Goal: Complete application form

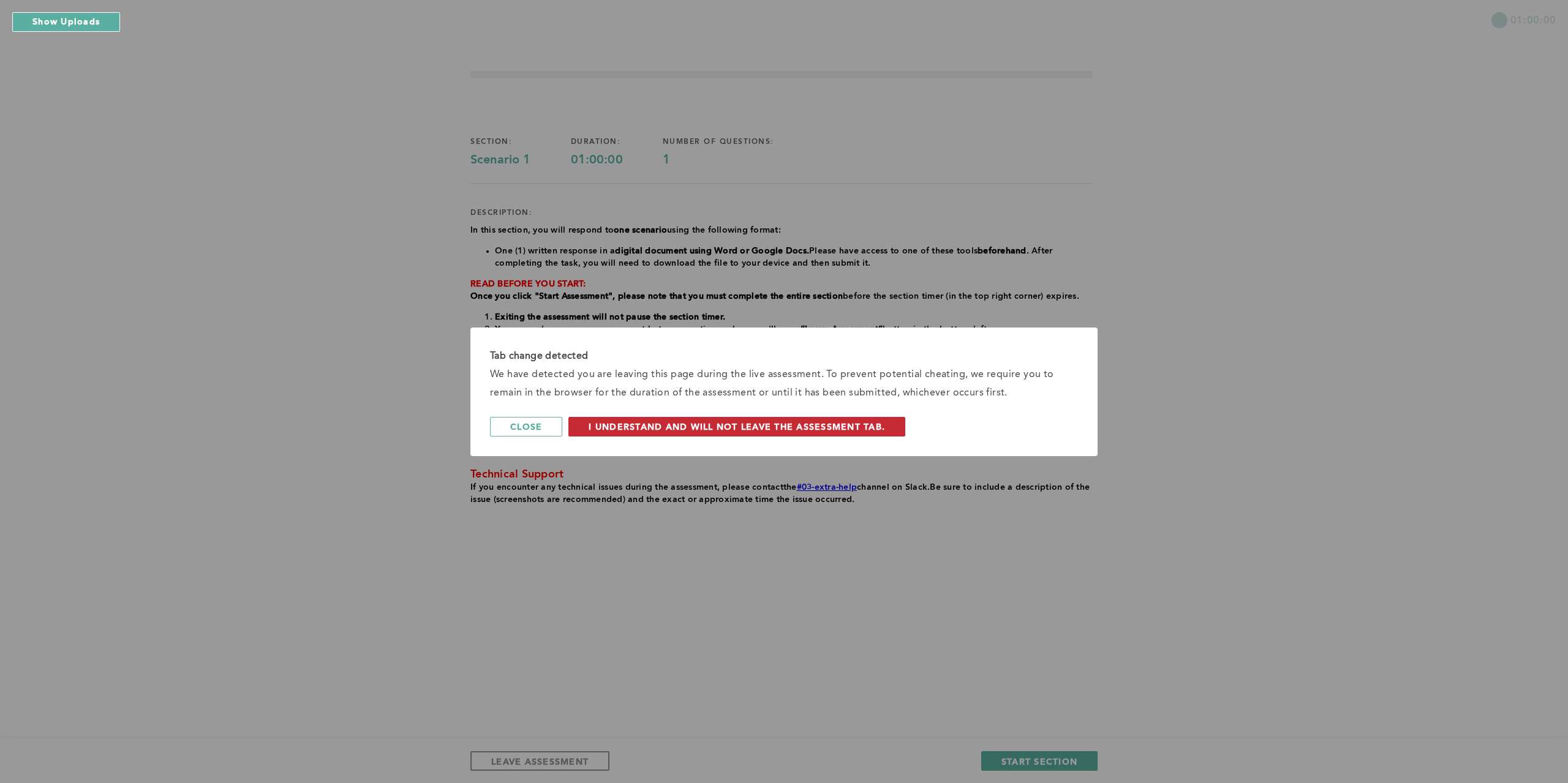
click at [729, 425] on span "I understand and will not leave the assessment tab." at bounding box center [737, 427] width 296 height 12
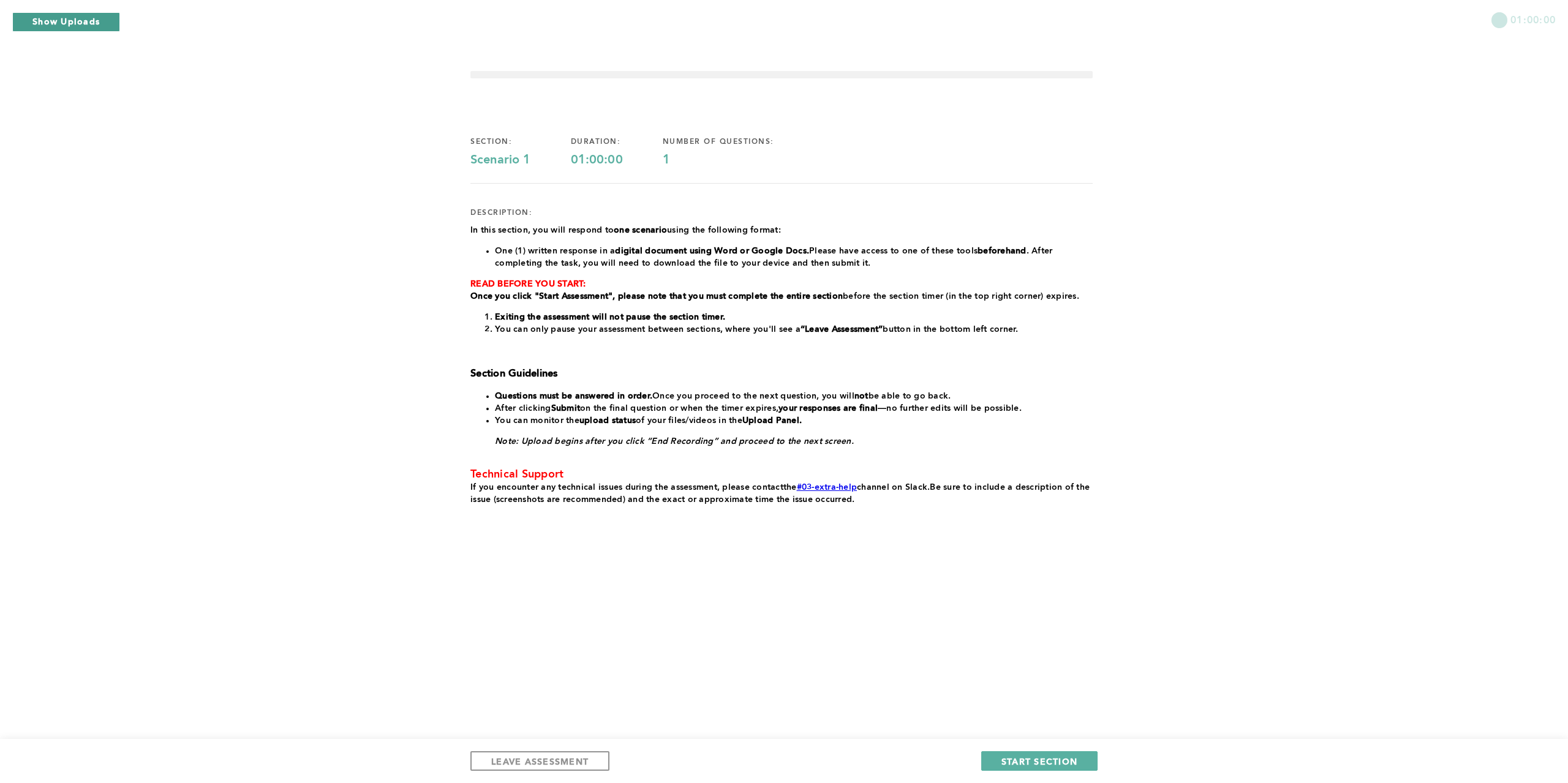
click at [92, 25] on button "Show Uploads" at bounding box center [66, 22] width 108 height 20
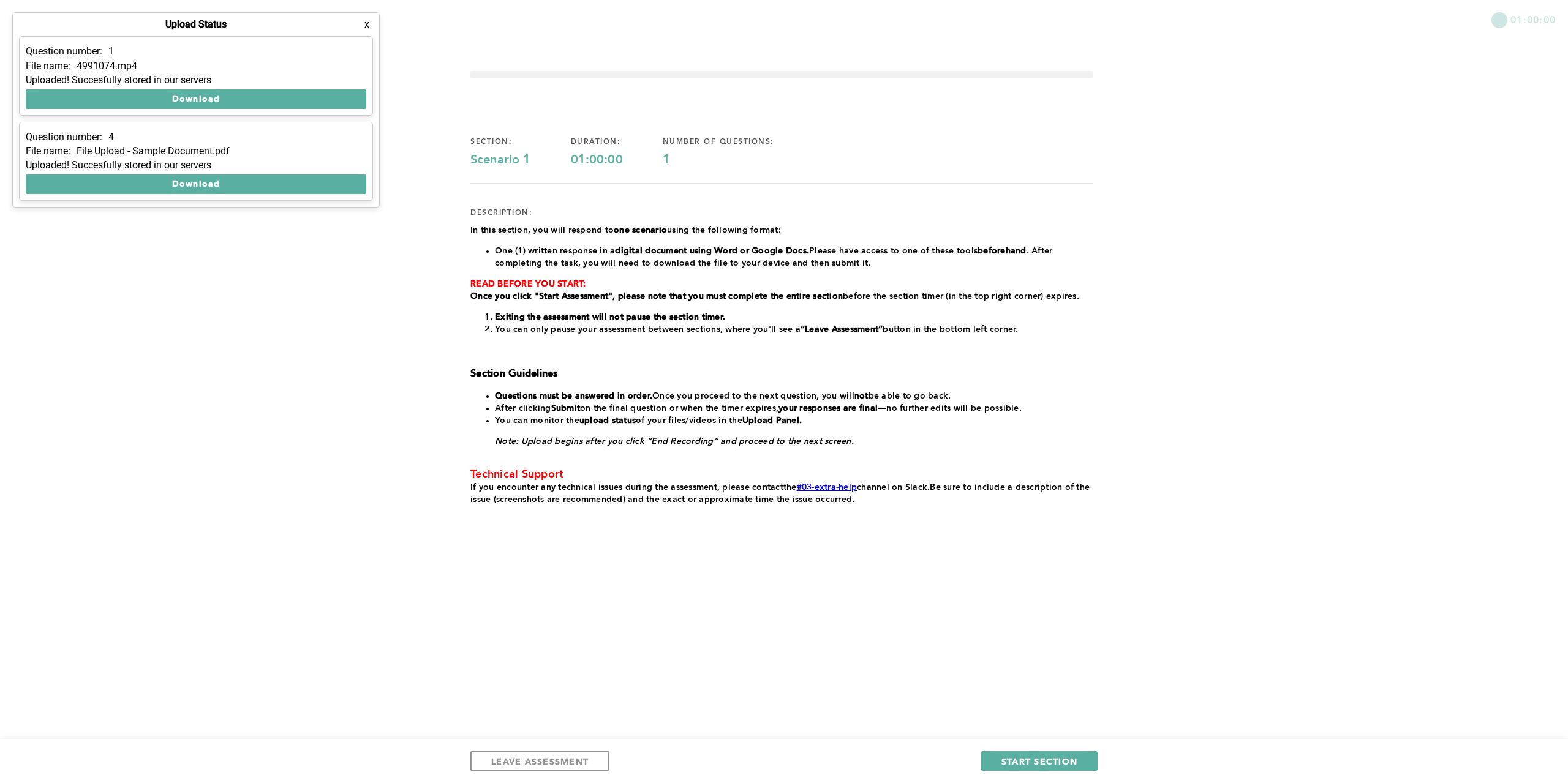
click at [302, 266] on div "01:00:00 section: Scenario 1 duration: 01:00:00 number of questions: 1 descript…" at bounding box center [784, 391] width 1568 height 783
click at [1038, 763] on span "START SECTION" at bounding box center [1039, 762] width 76 height 12
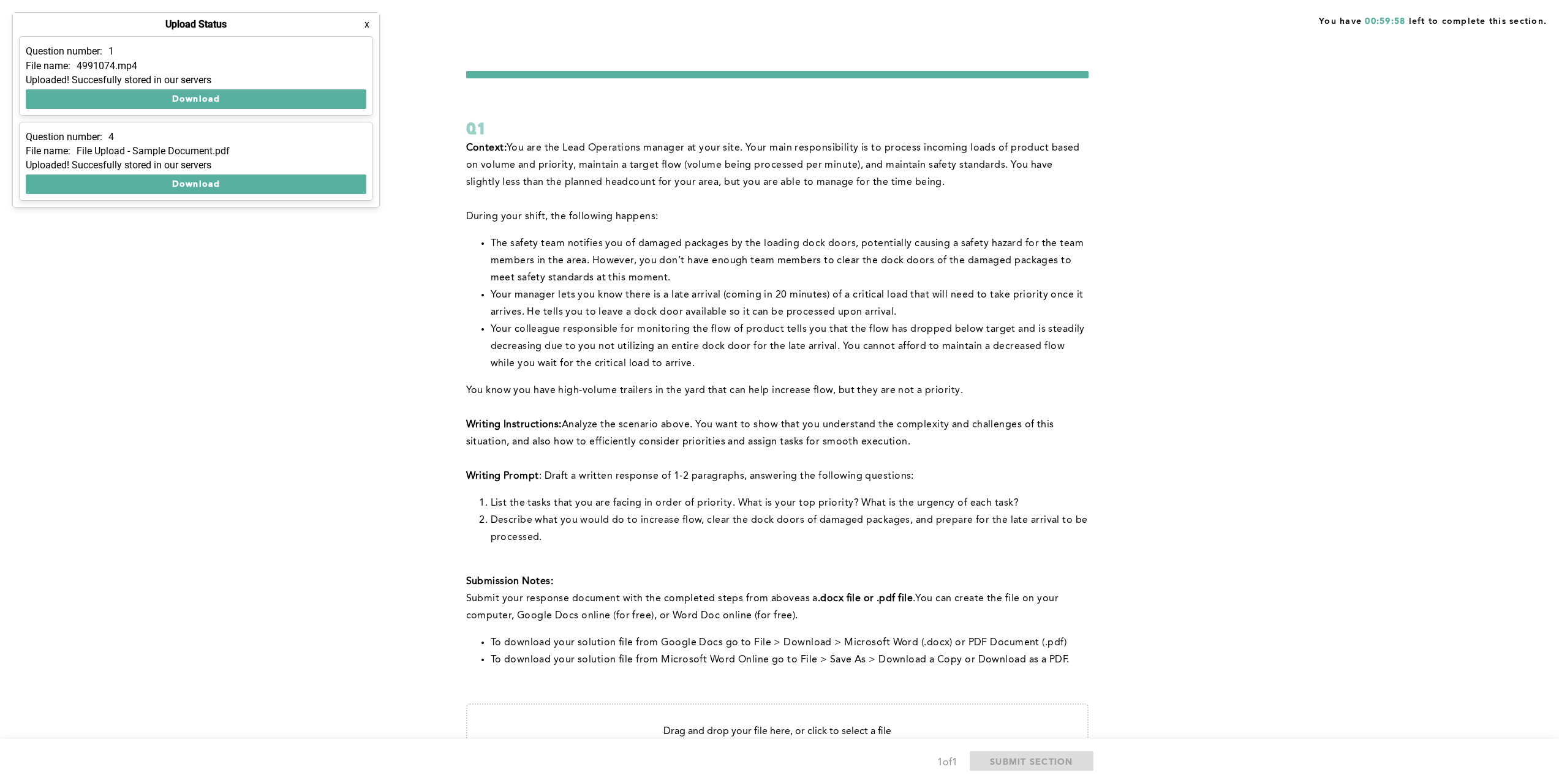
click at [371, 24] on button "x" at bounding box center [367, 24] width 12 height 12
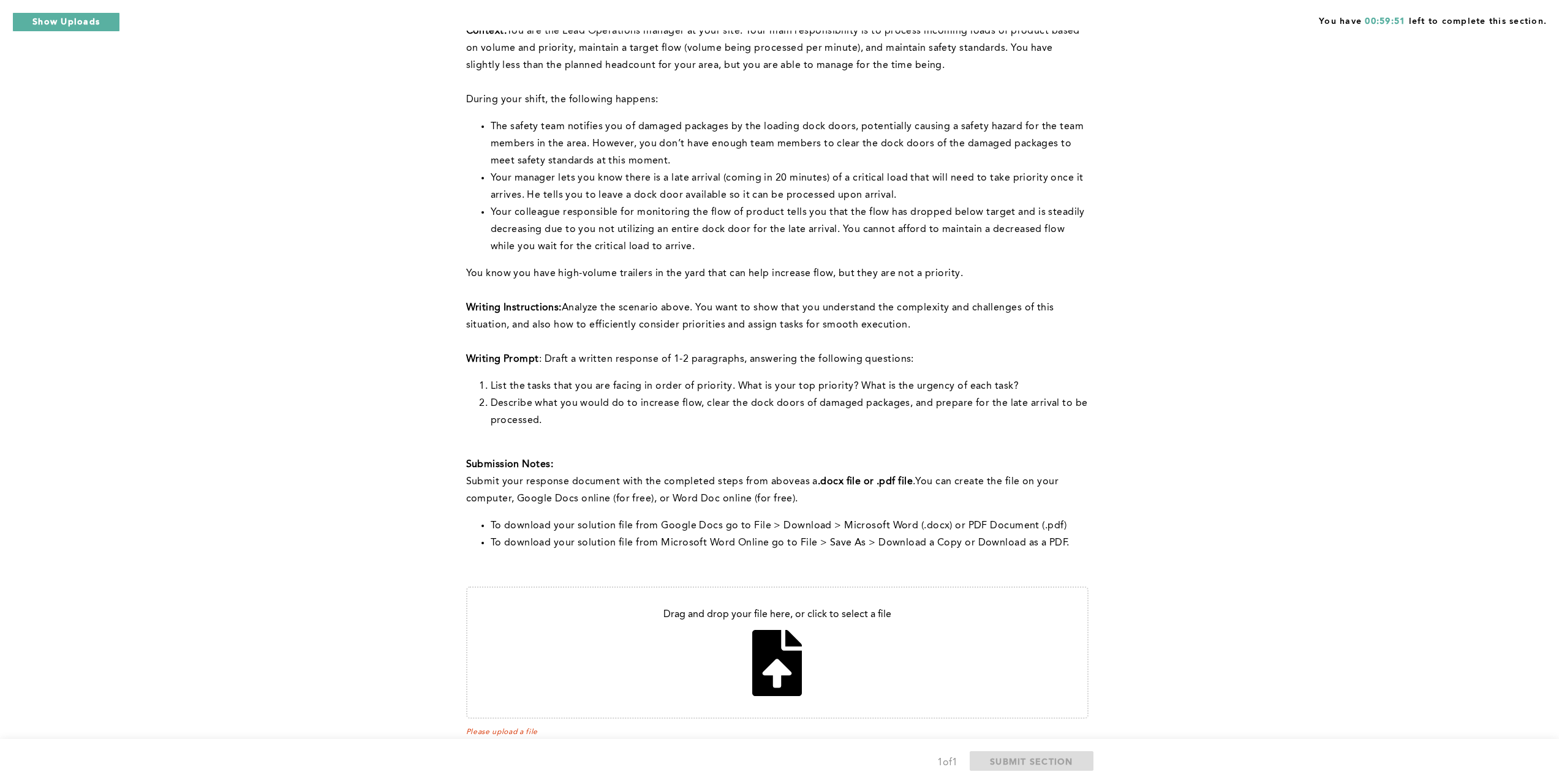
scroll to position [89, 0]
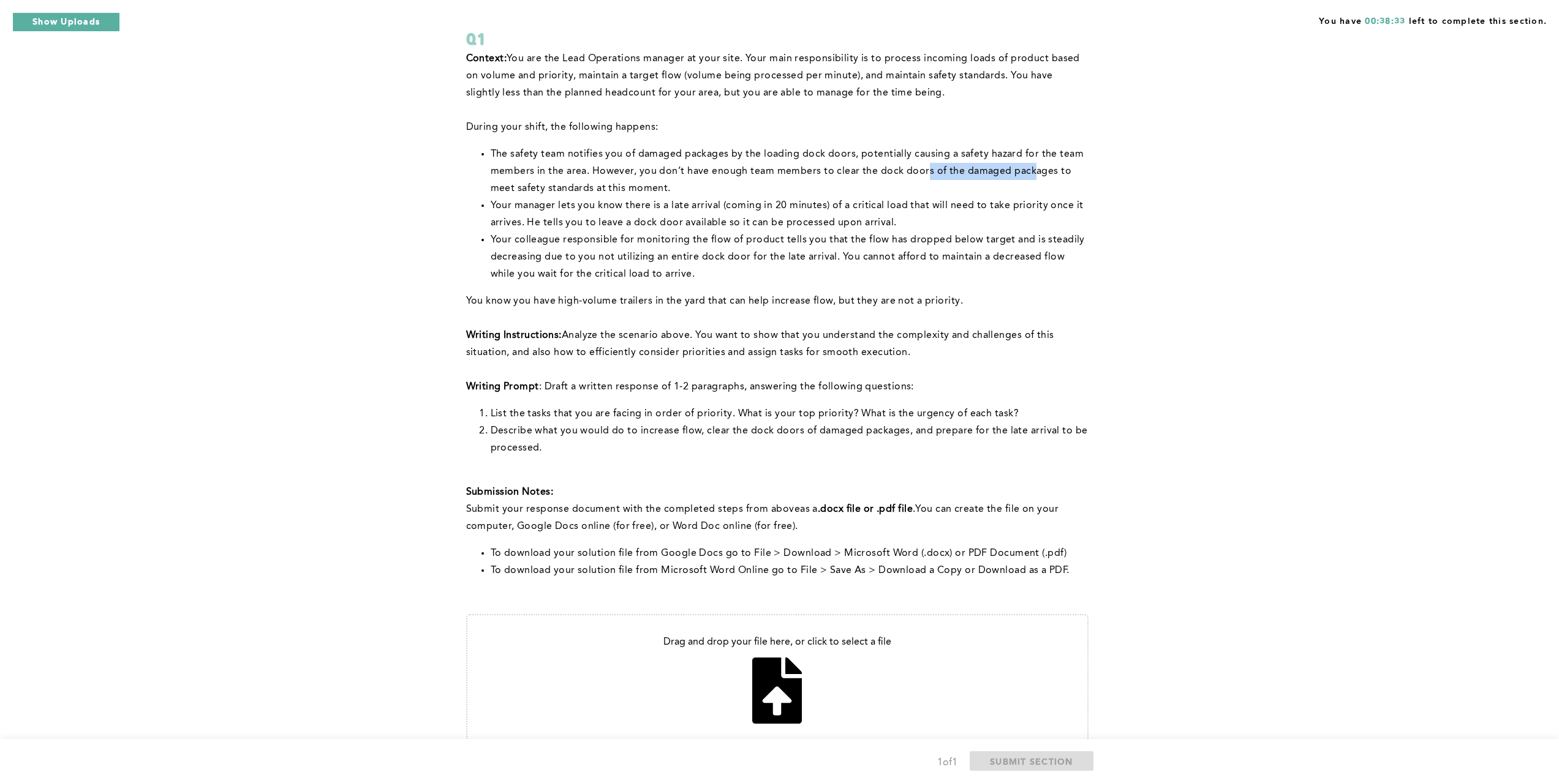
drag, startPoint x: 1033, startPoint y: 176, endPoint x: 920, endPoint y: 175, distance: 113.3
click at [921, 175] on span "The safety team notifies you of damaged packages by the loading dock doors, pot…" at bounding box center [789, 171] width 596 height 44
drag, startPoint x: 826, startPoint y: 224, endPoint x: 716, endPoint y: 237, distance: 111.1
click at [721, 236] on ul "The safety team notifies you of damaged packages by the loading dock doors, pot…" at bounding box center [777, 214] width 622 height 137
click at [631, 263] on li "Your colleague responsible for monitoring the flow of product tells you that th…" at bounding box center [790, 257] width 598 height 51
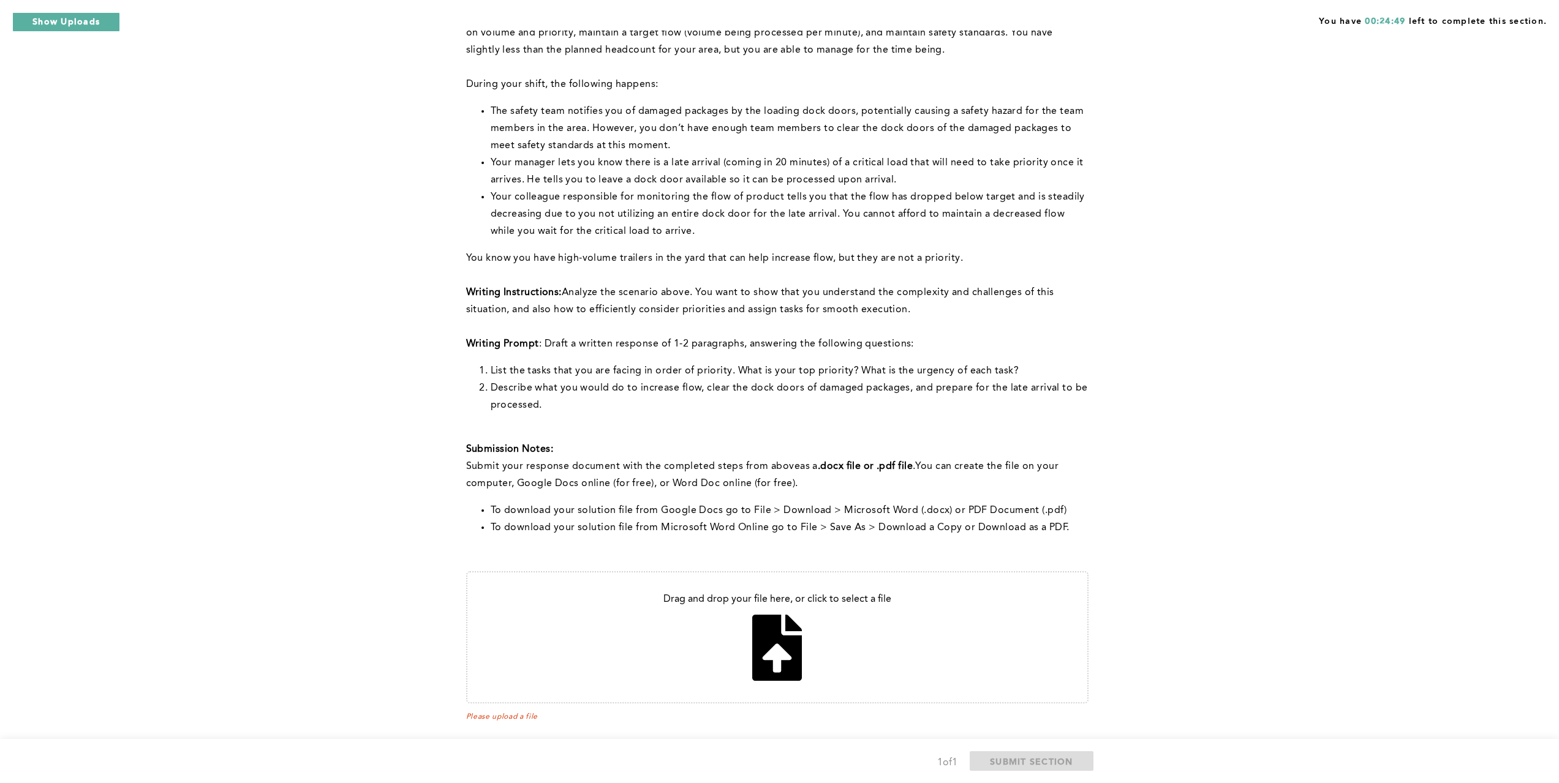
scroll to position [151, 0]
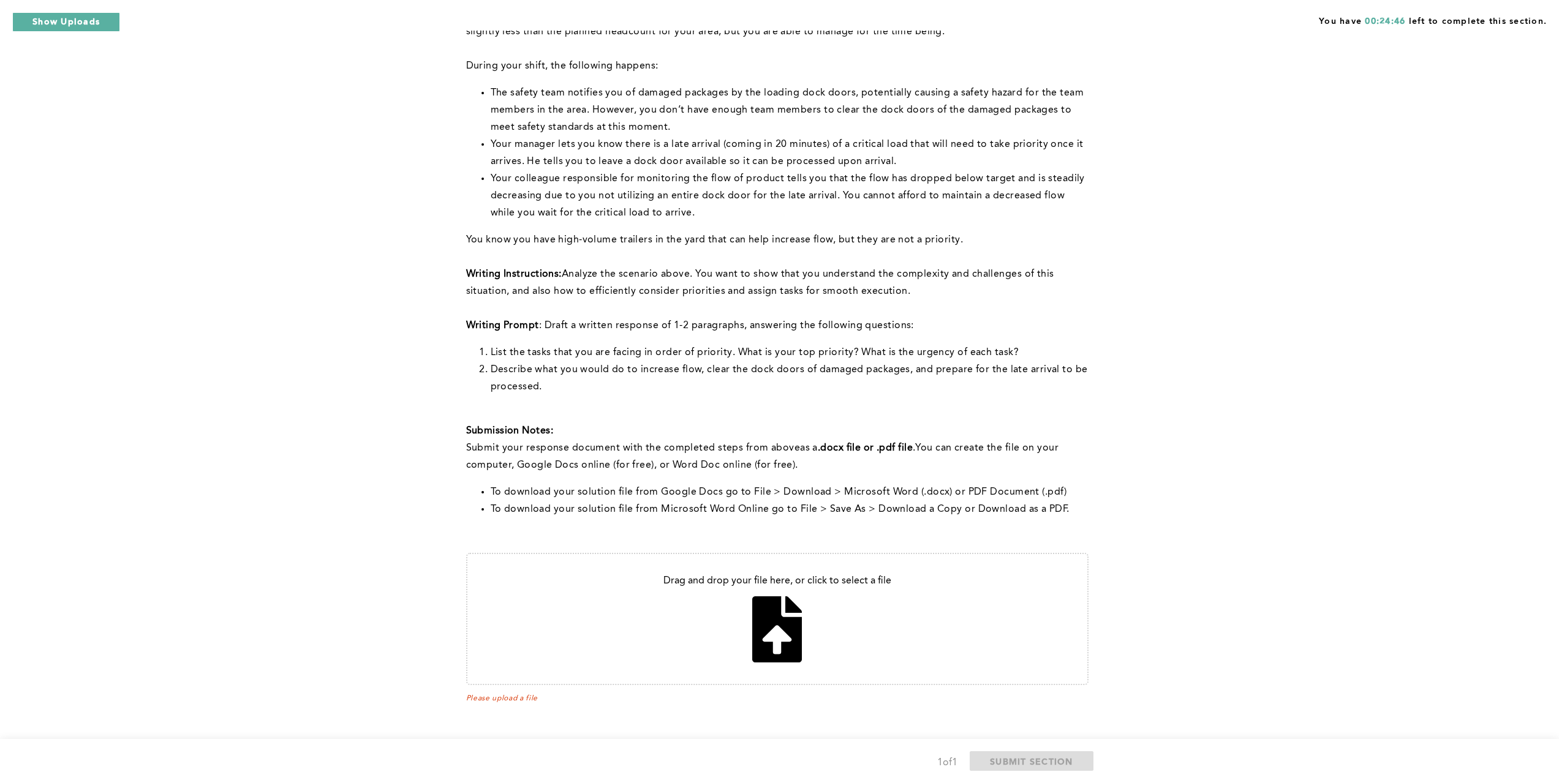
type input "C:\fakepath\File Upload - Sample Document.pdf"
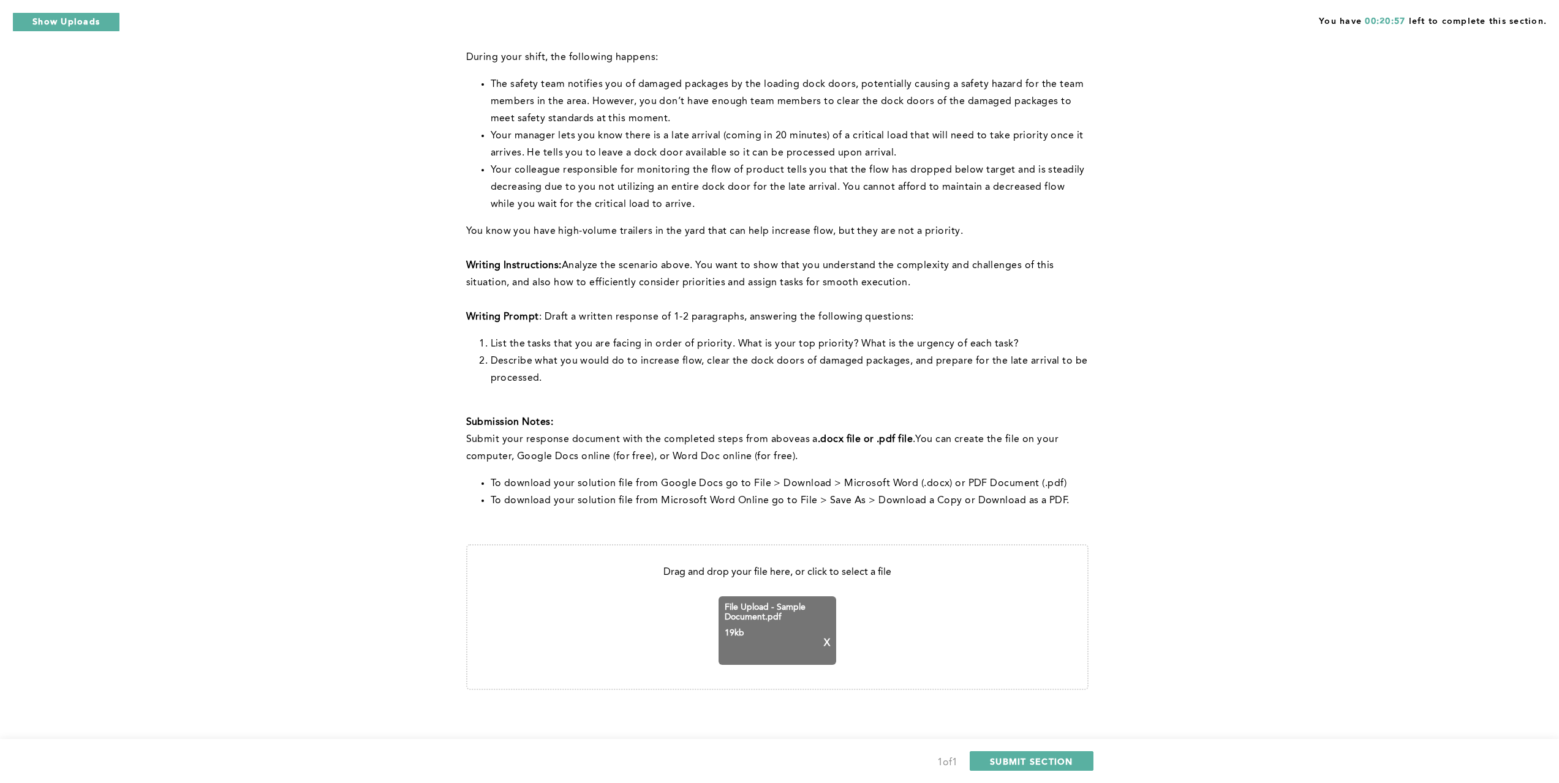
scroll to position [164, 0]
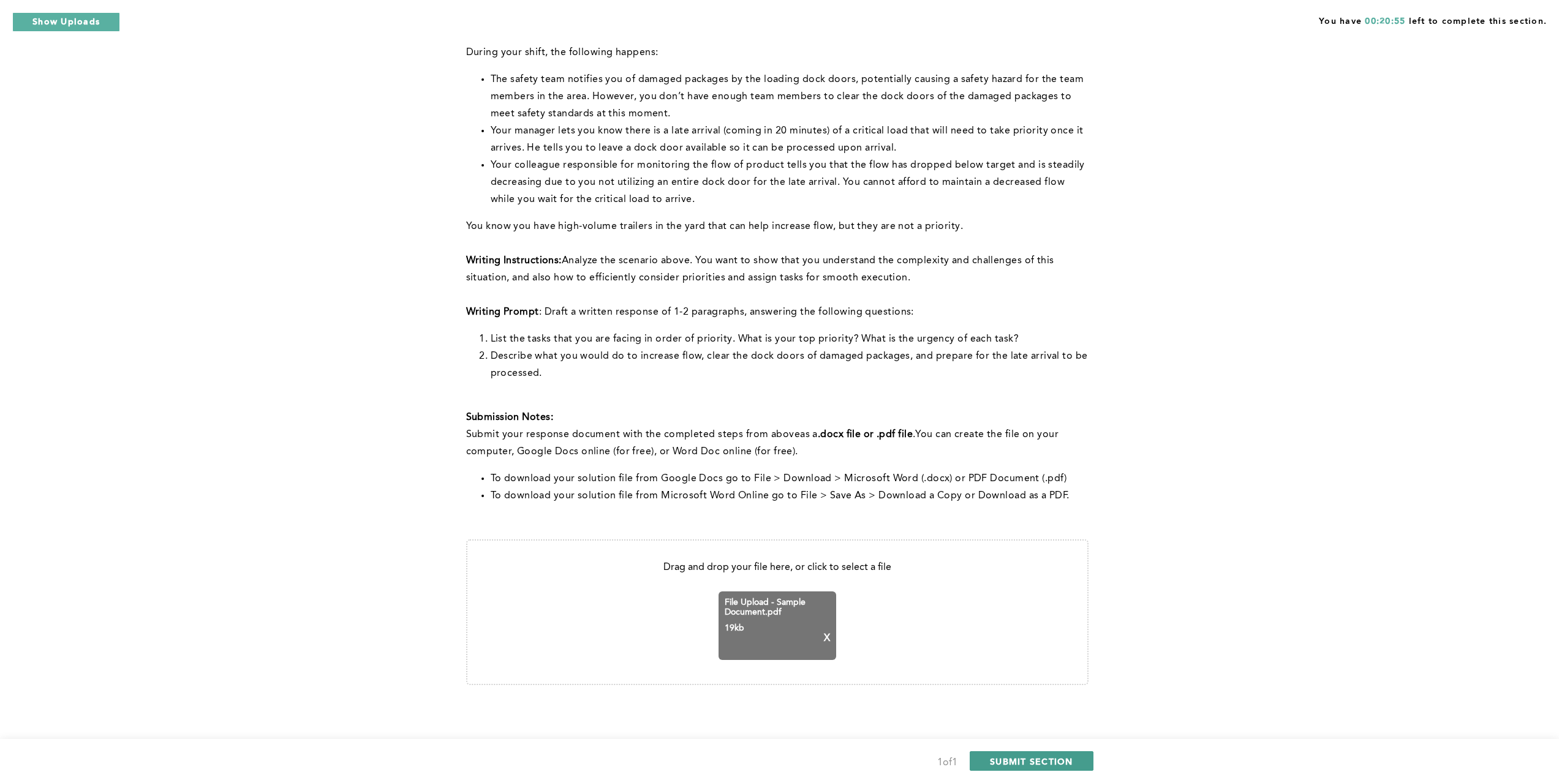
click at [1009, 761] on span "SUBMIT SECTION" at bounding box center [1031, 762] width 83 height 12
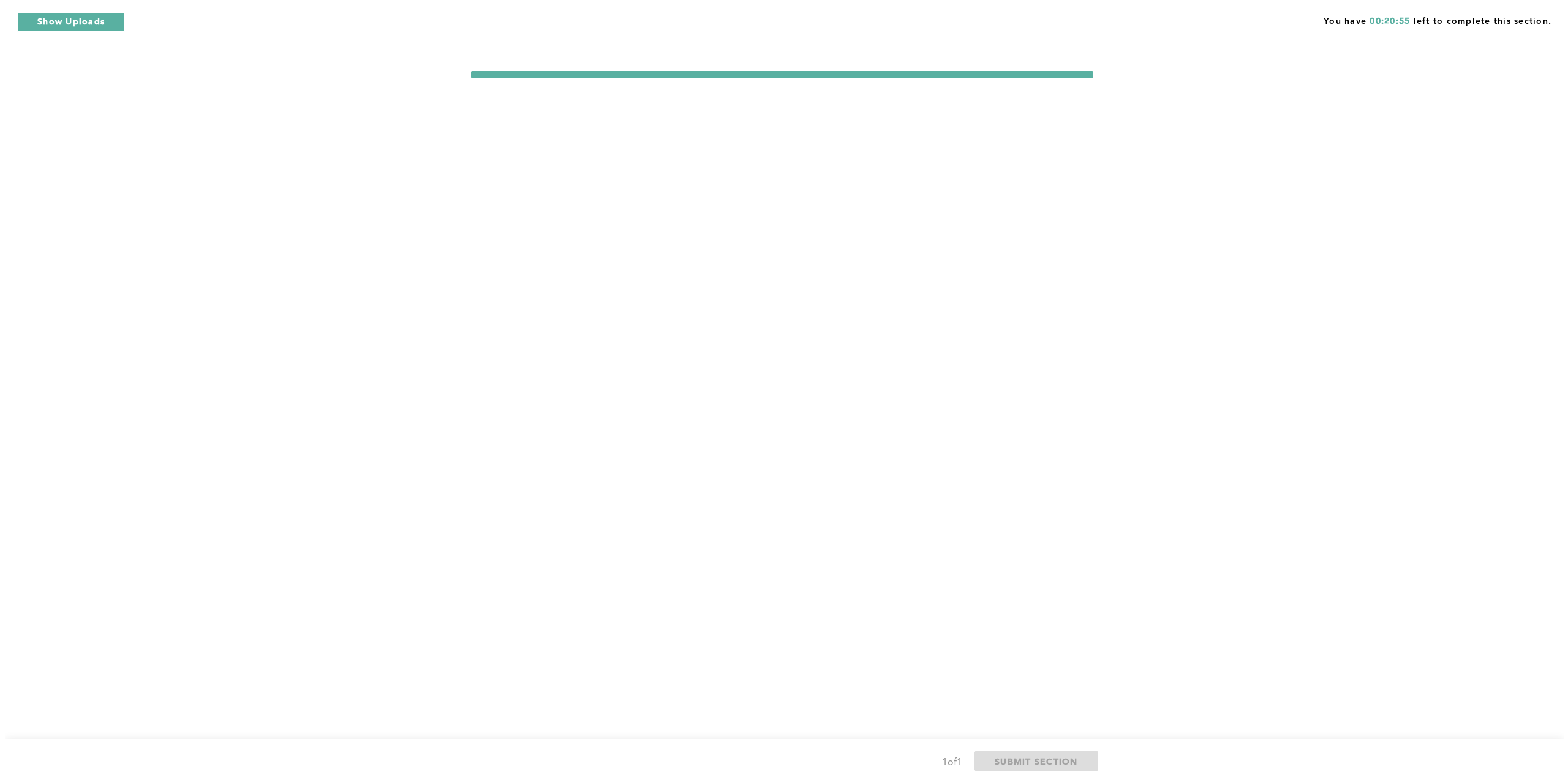
scroll to position [0, 0]
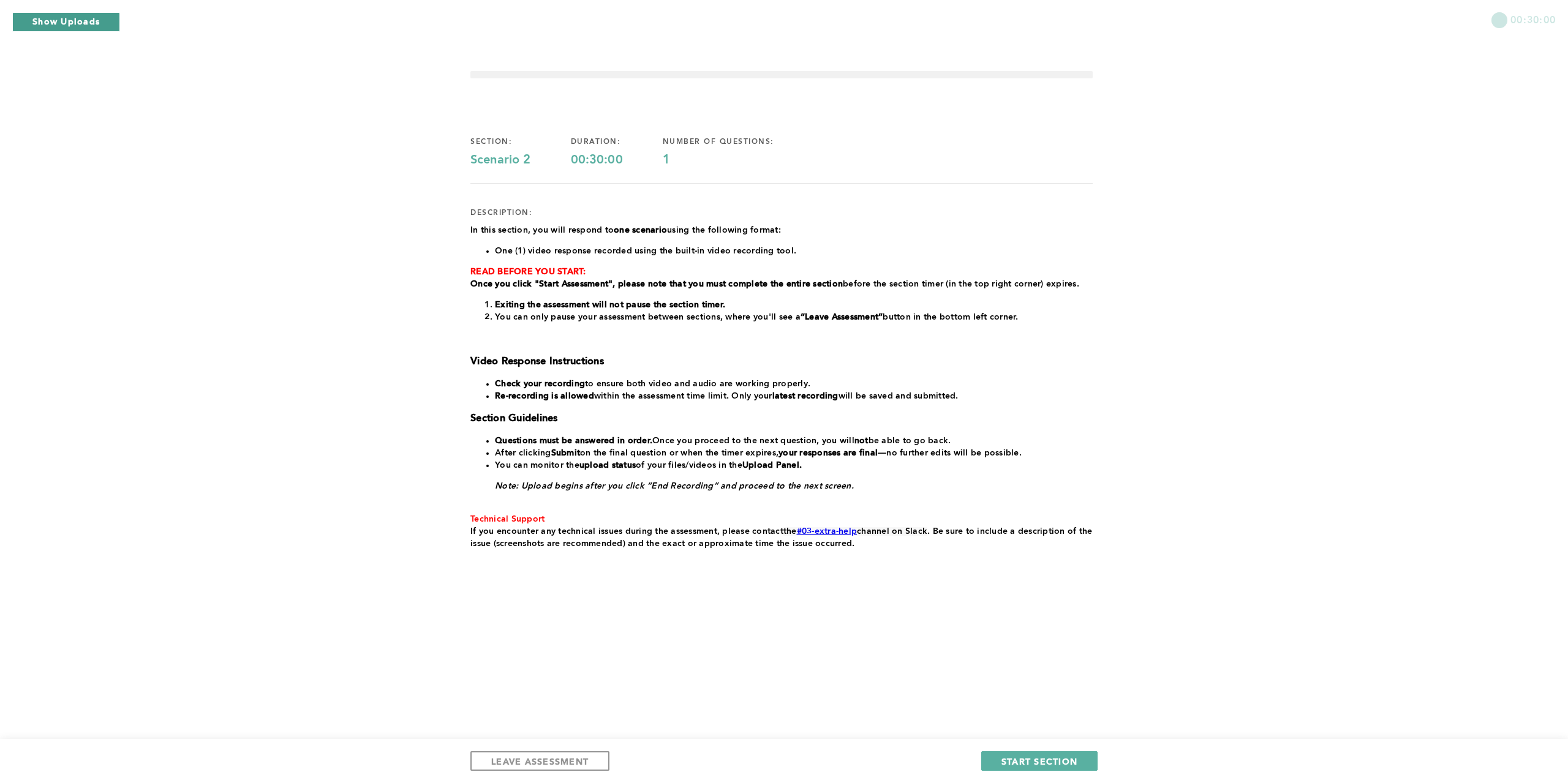
click at [72, 24] on button "Show Uploads" at bounding box center [66, 22] width 108 height 20
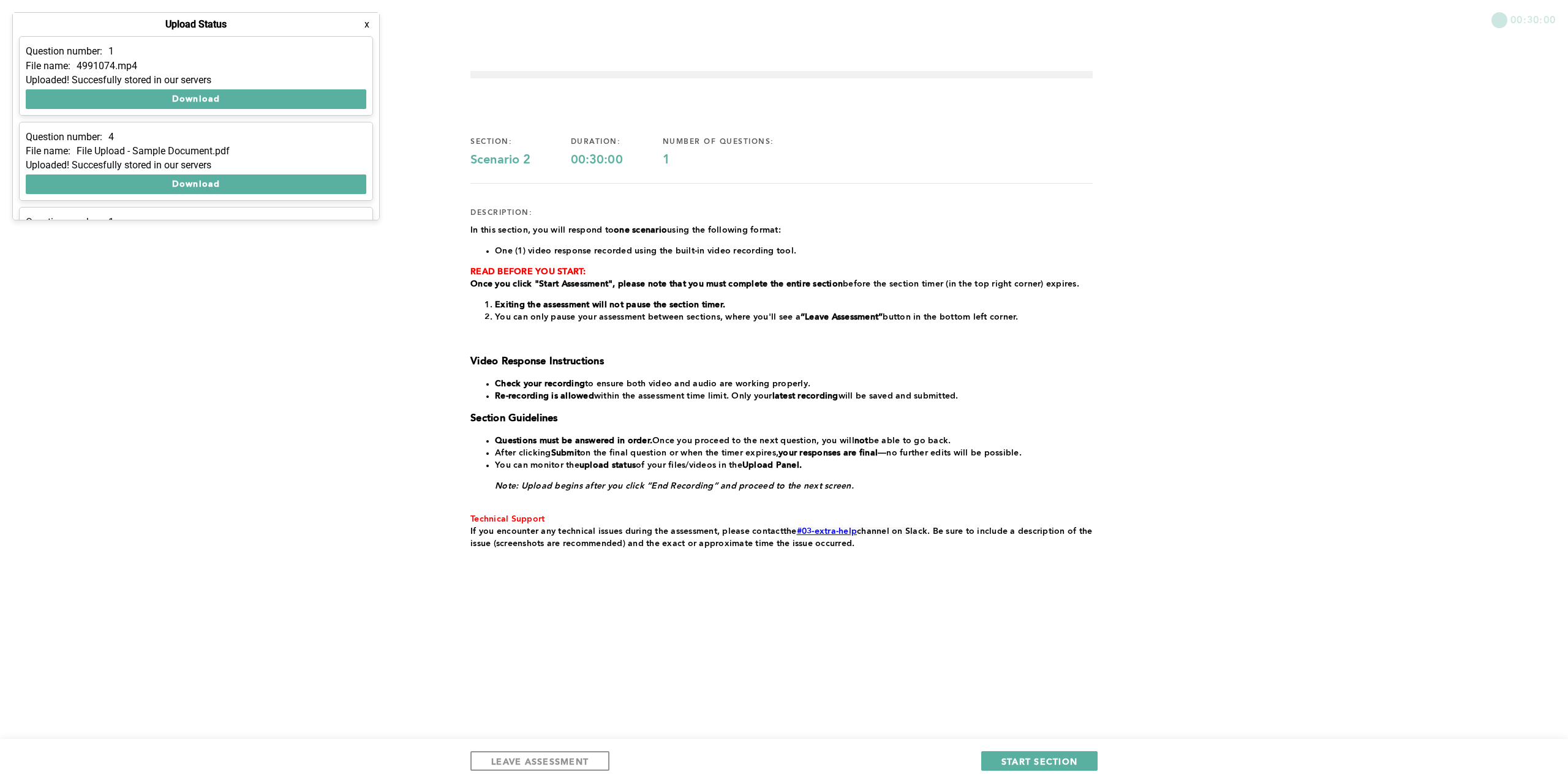
click at [377, 260] on div "00:30:00 section: Scenario 2 duration: 00:30:00 number of questions: 1 descript…" at bounding box center [784, 391] width 1568 height 783
click at [365, 27] on button "x" at bounding box center [367, 24] width 12 height 12
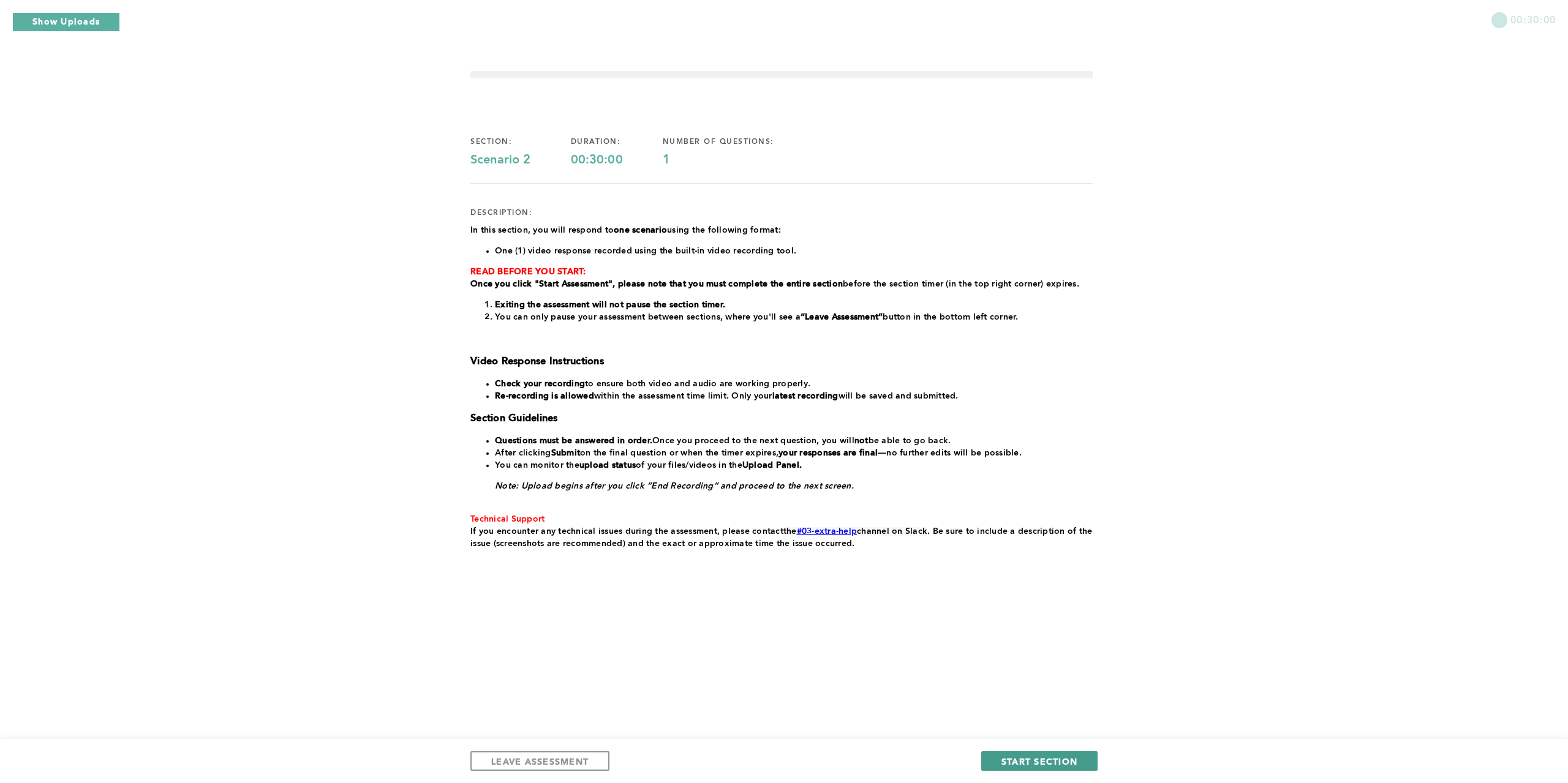
click at [1020, 763] on span "START SECTION" at bounding box center [1039, 762] width 76 height 12
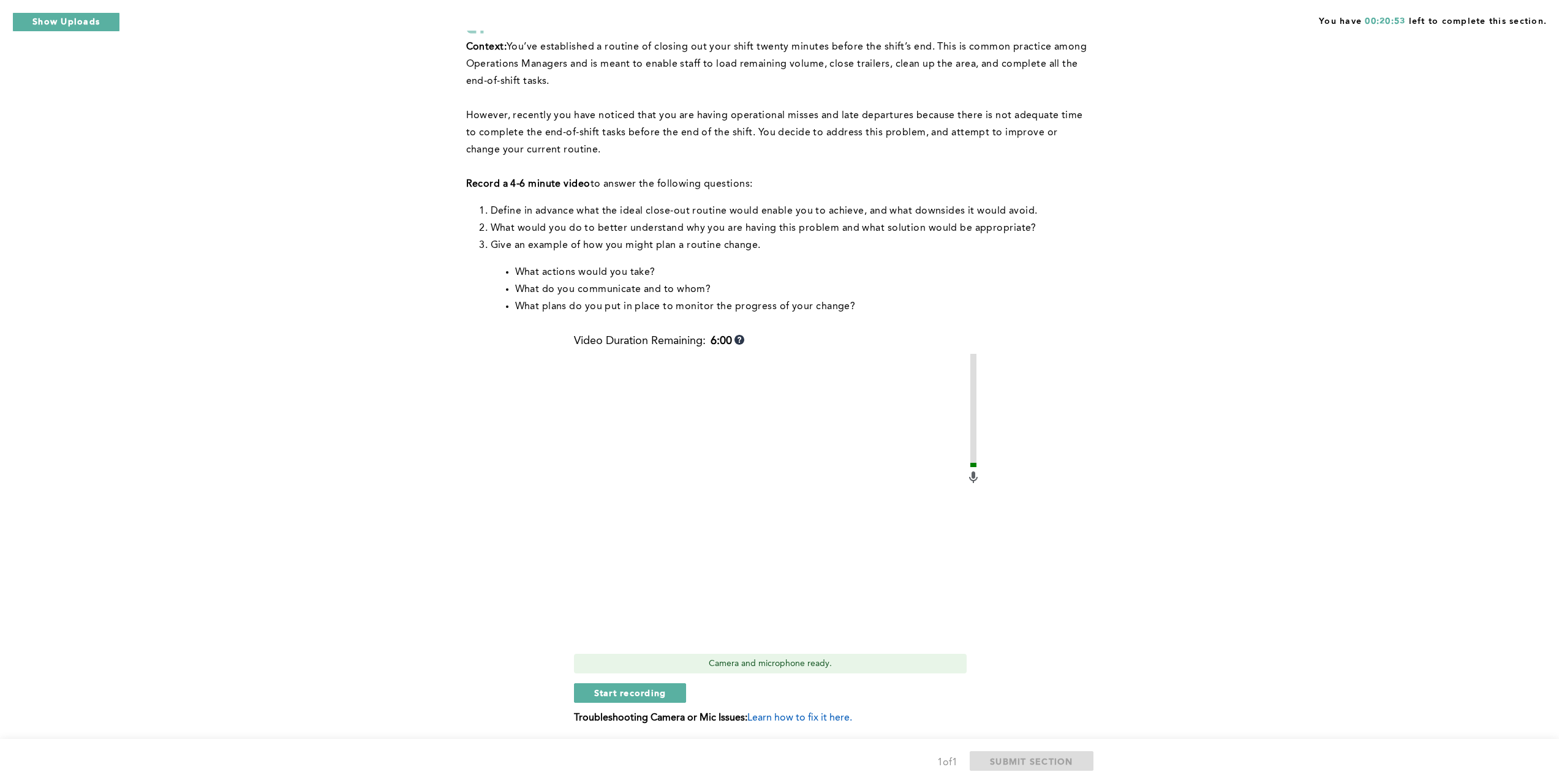
scroll to position [79, 0]
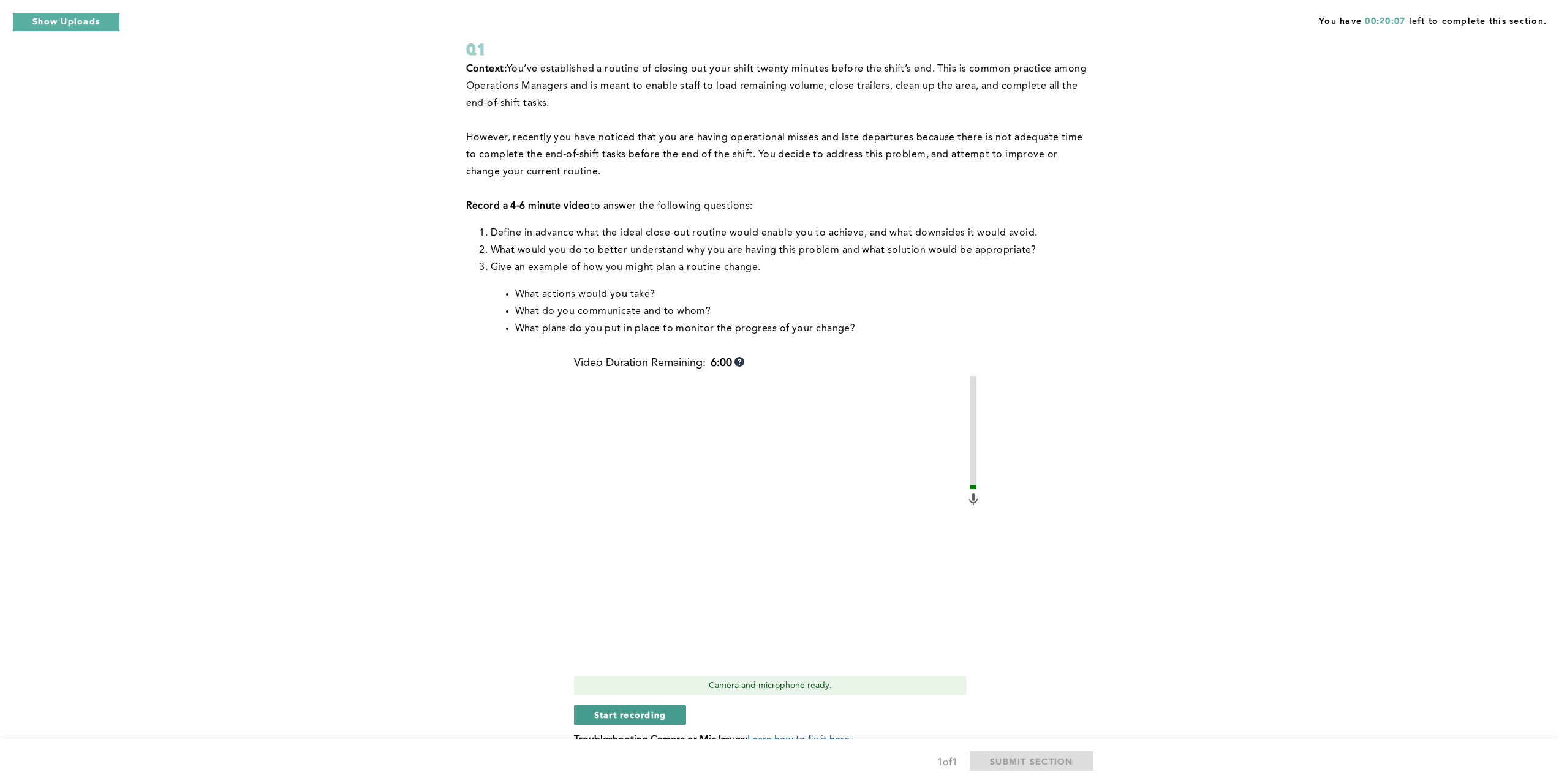
click at [675, 718] on button "Start recording" at bounding box center [630, 716] width 113 height 20
click at [675, 718] on button "Stop recording" at bounding box center [630, 716] width 112 height 20
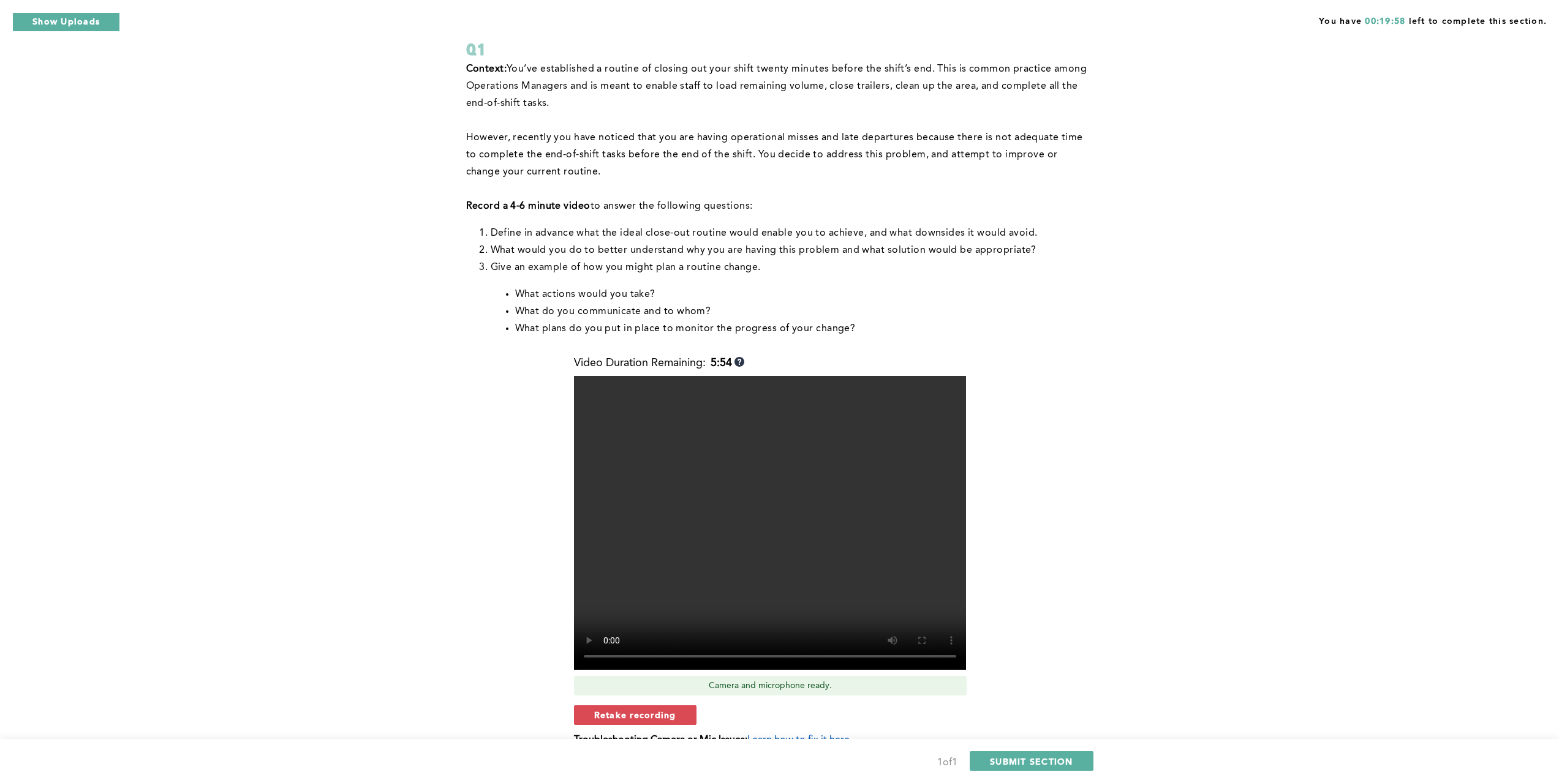
click at [675, 718] on span "Retake recording" at bounding box center [635, 715] width 82 height 12
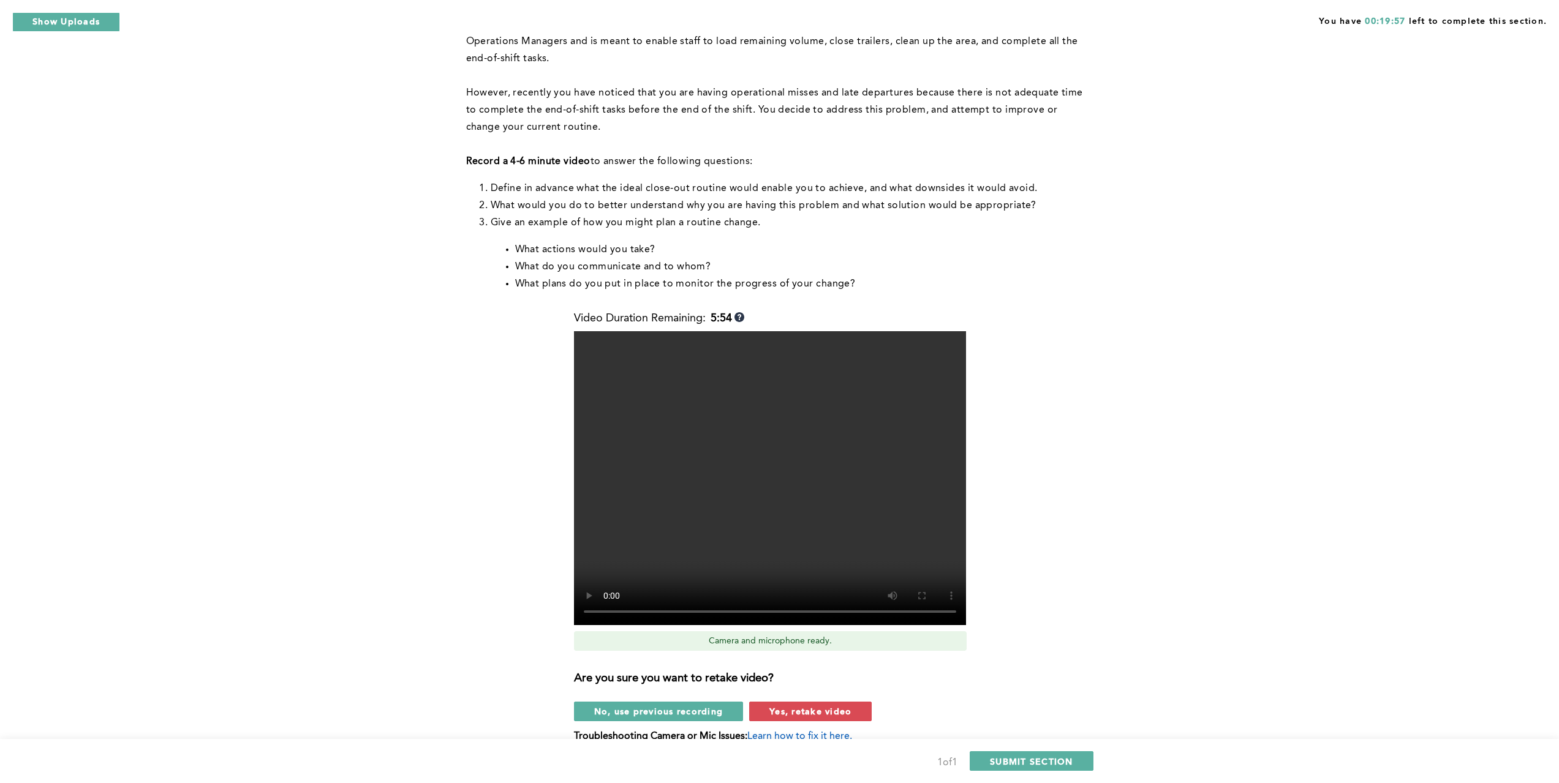
scroll to position [181, 0]
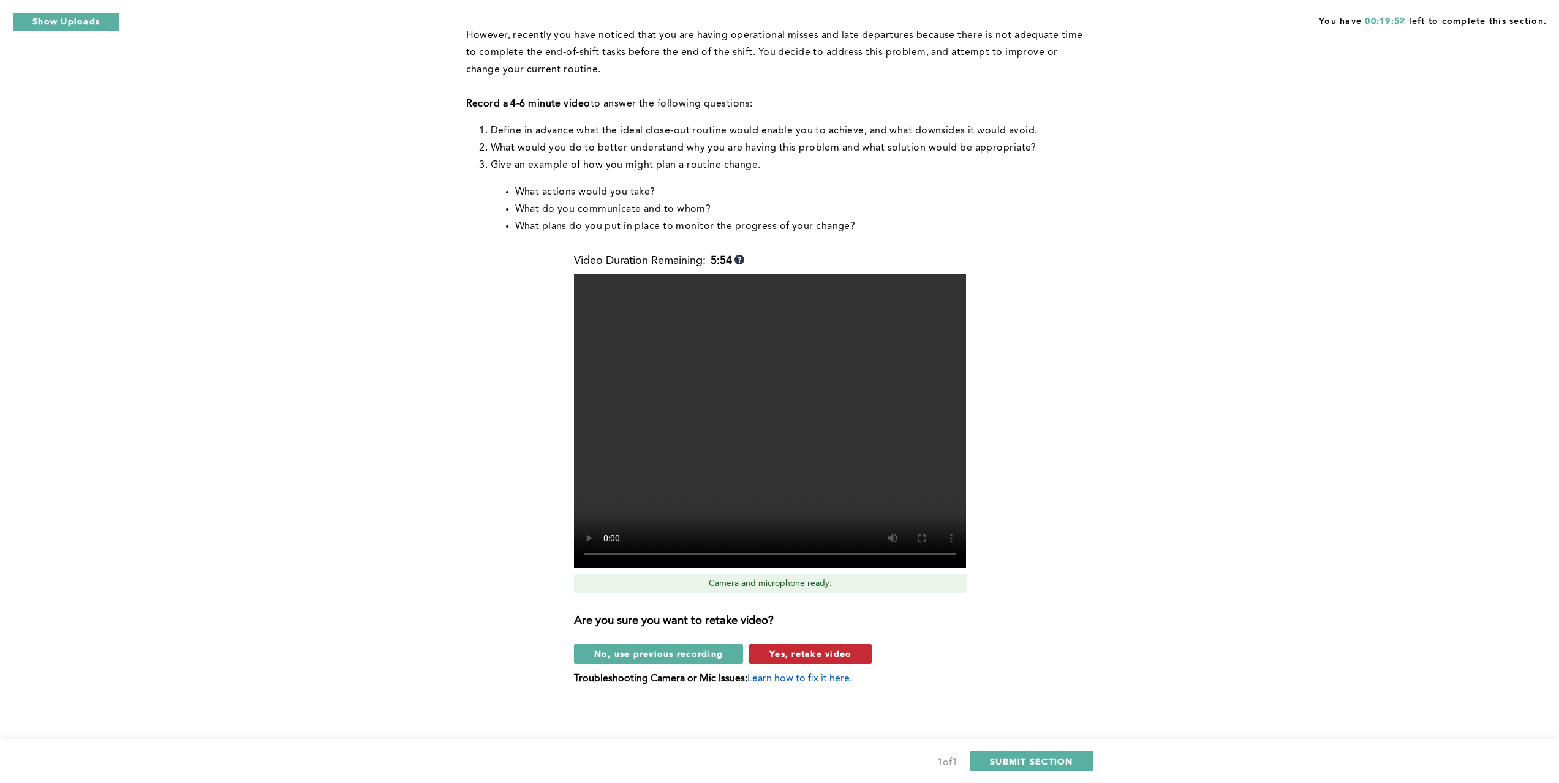
click at [764, 654] on button "Yes, retake video" at bounding box center [810, 654] width 122 height 20
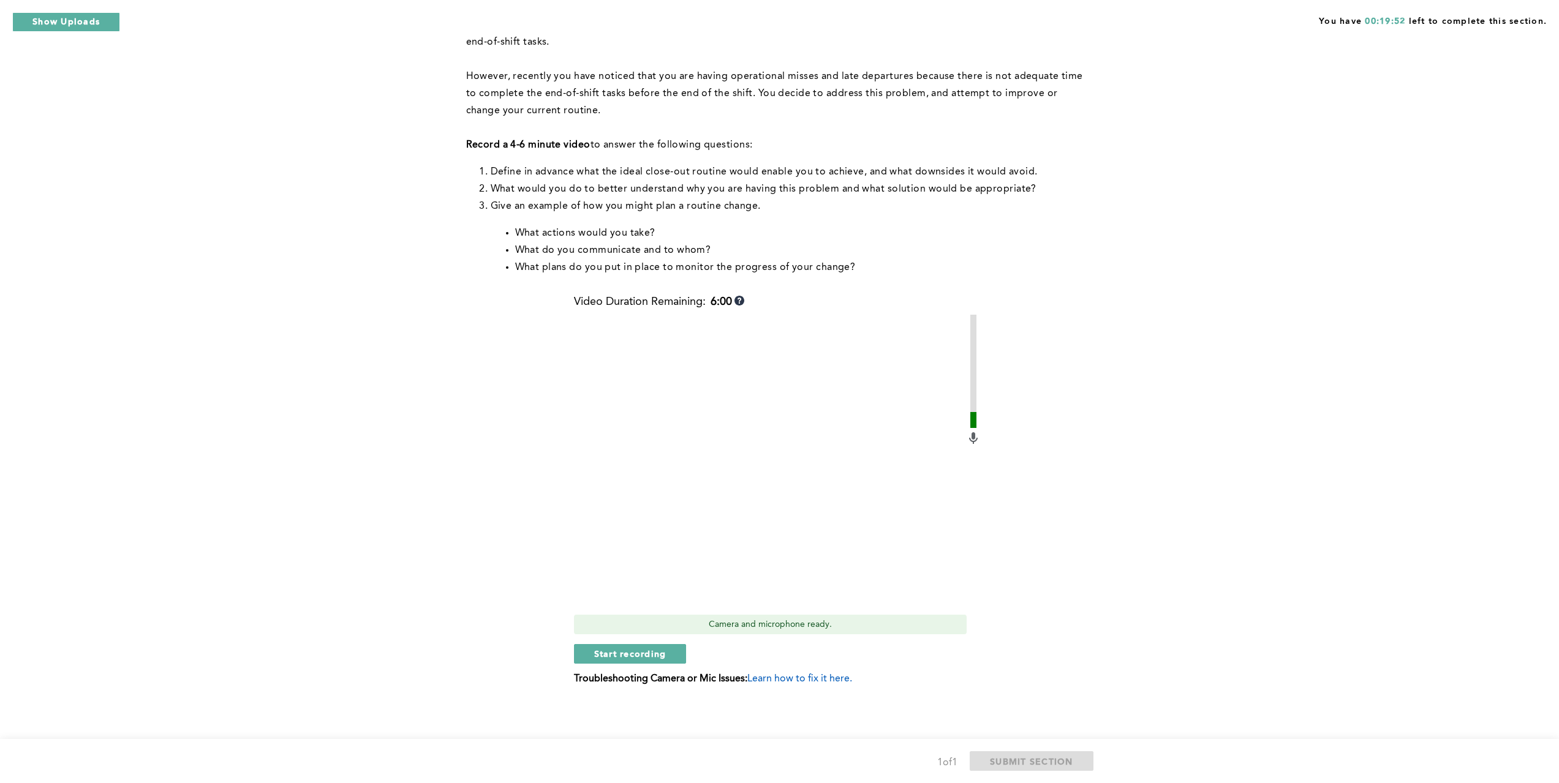
scroll to position [140, 0]
click at [638, 655] on span "Start recording" at bounding box center [630, 654] width 72 height 12
click at [626, 651] on span "Stop recording" at bounding box center [630, 654] width 72 height 12
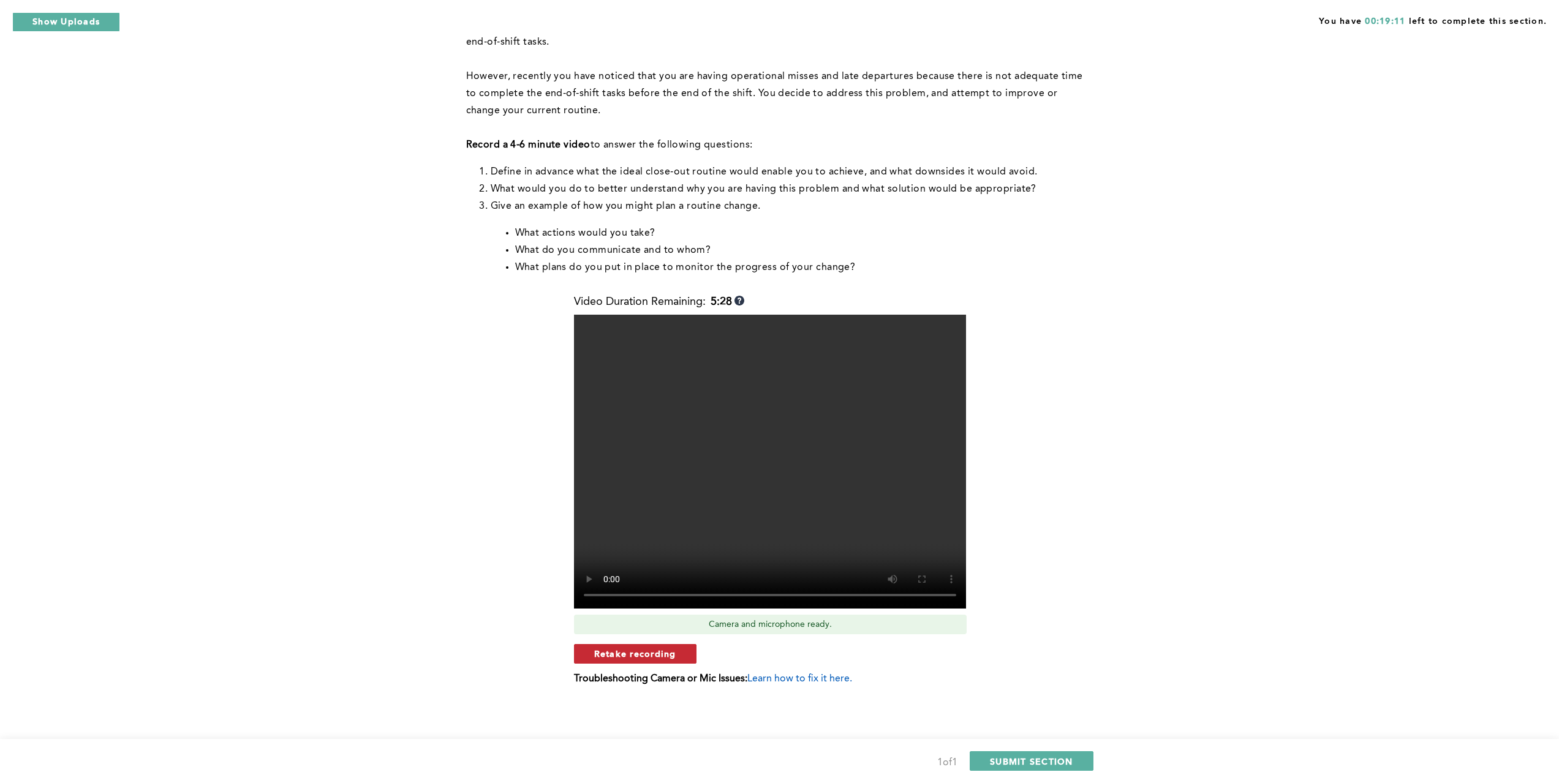
click at [679, 655] on button "Retake recording" at bounding box center [635, 654] width 122 height 20
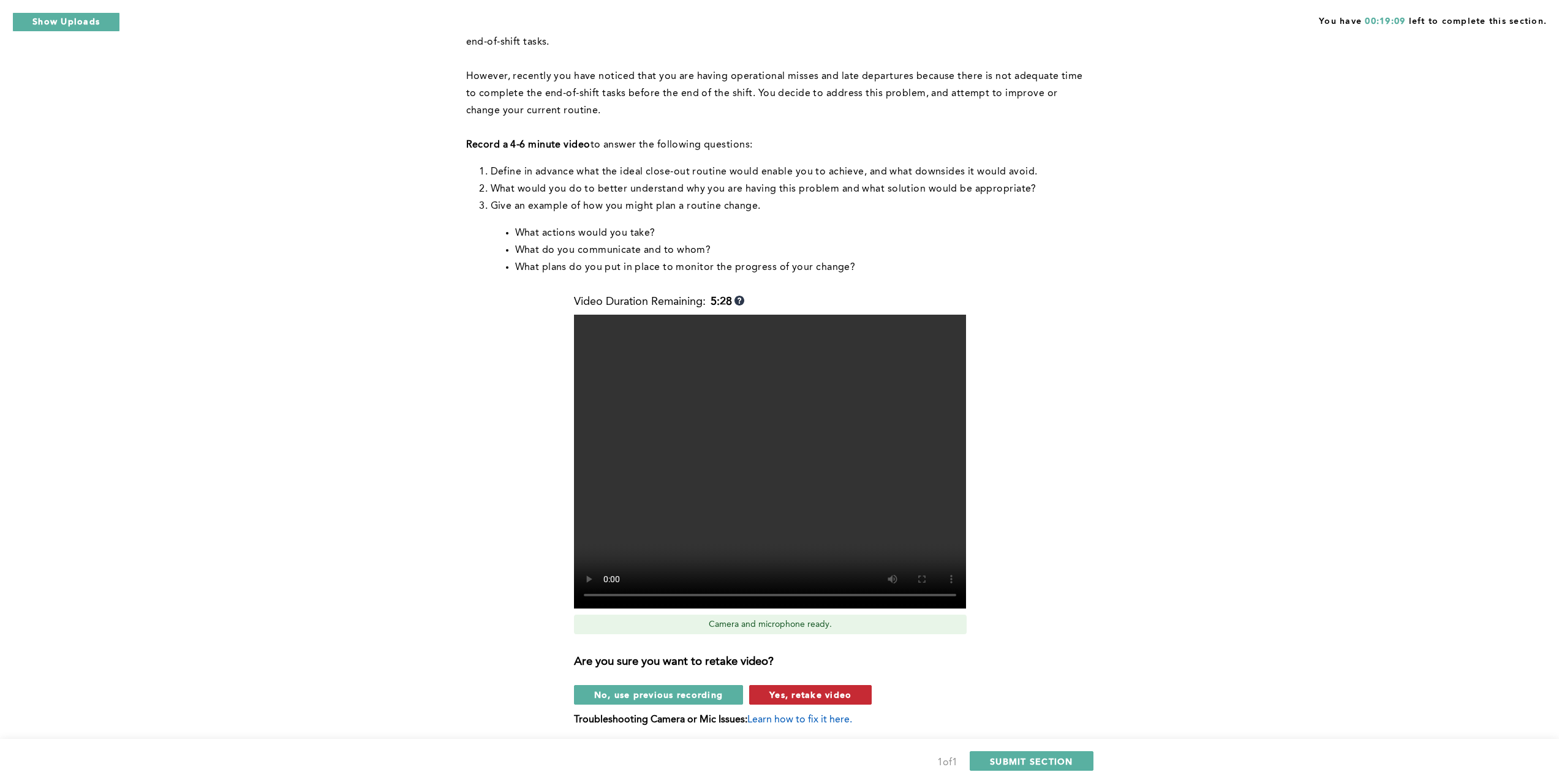
click at [766, 693] on button "Yes, retake video" at bounding box center [810, 695] width 122 height 20
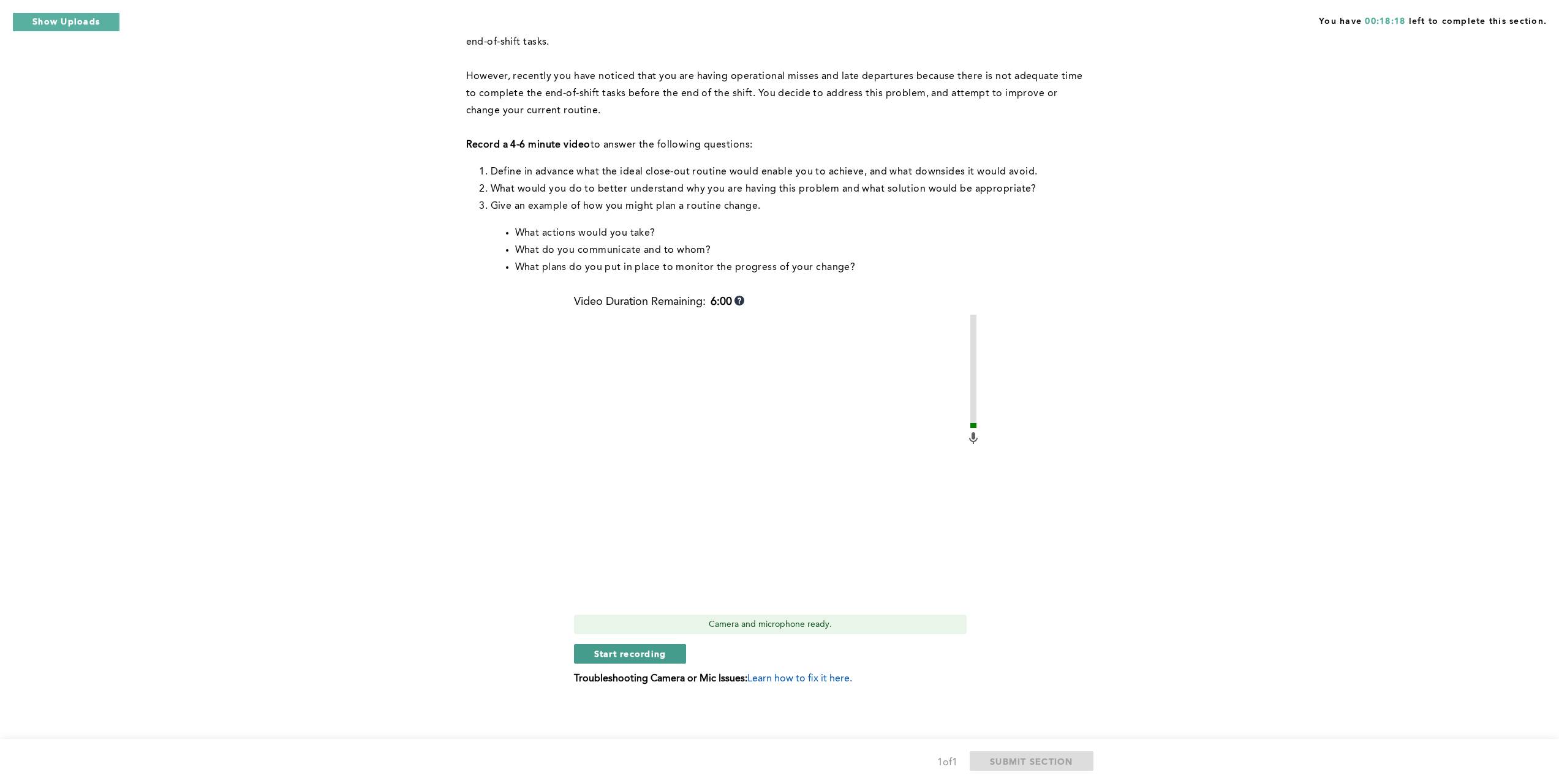
click at [655, 660] on button "Start recording" at bounding box center [630, 654] width 113 height 20
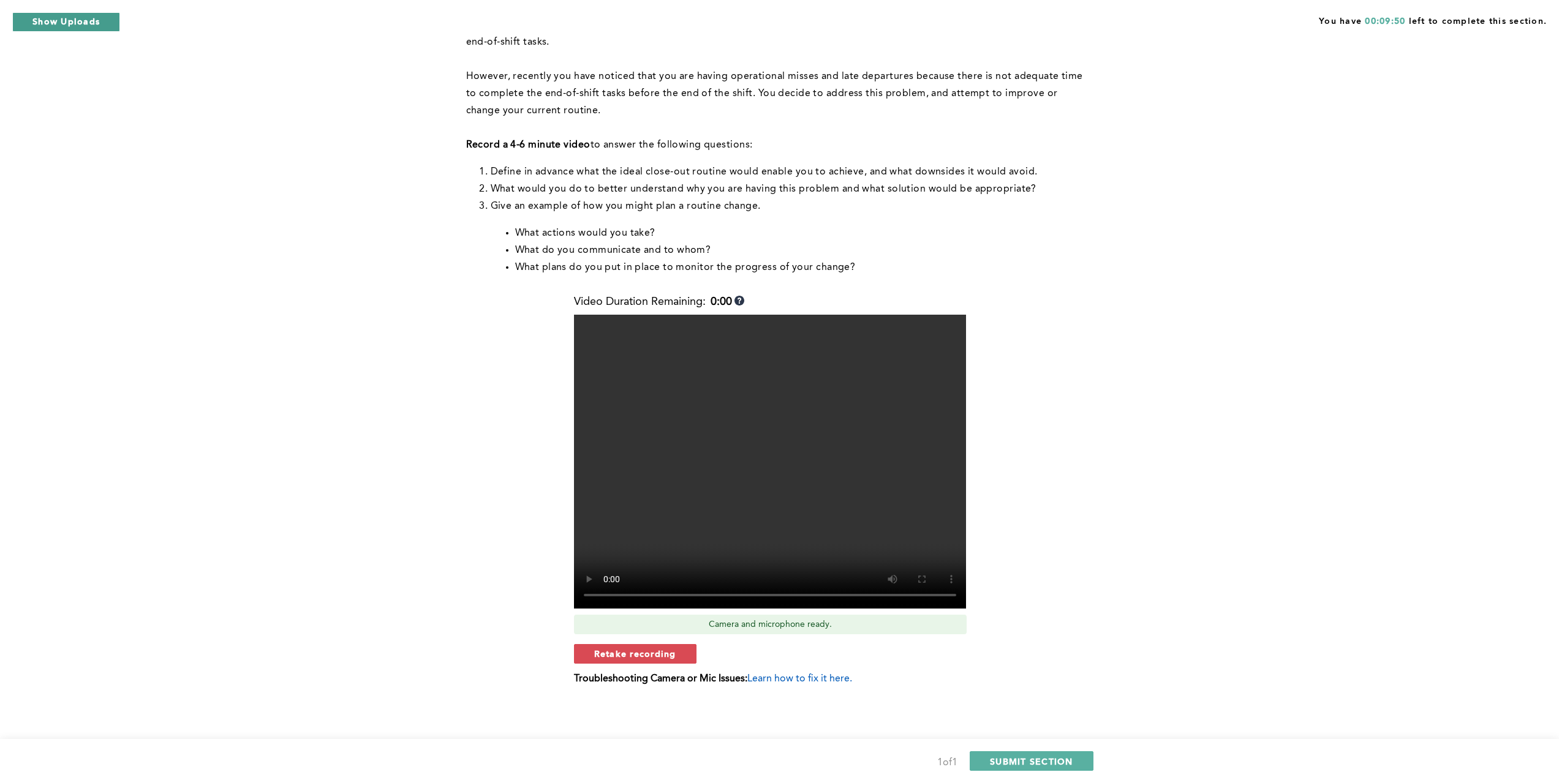
click at [70, 29] on button "Show Uploads" at bounding box center [66, 22] width 108 height 20
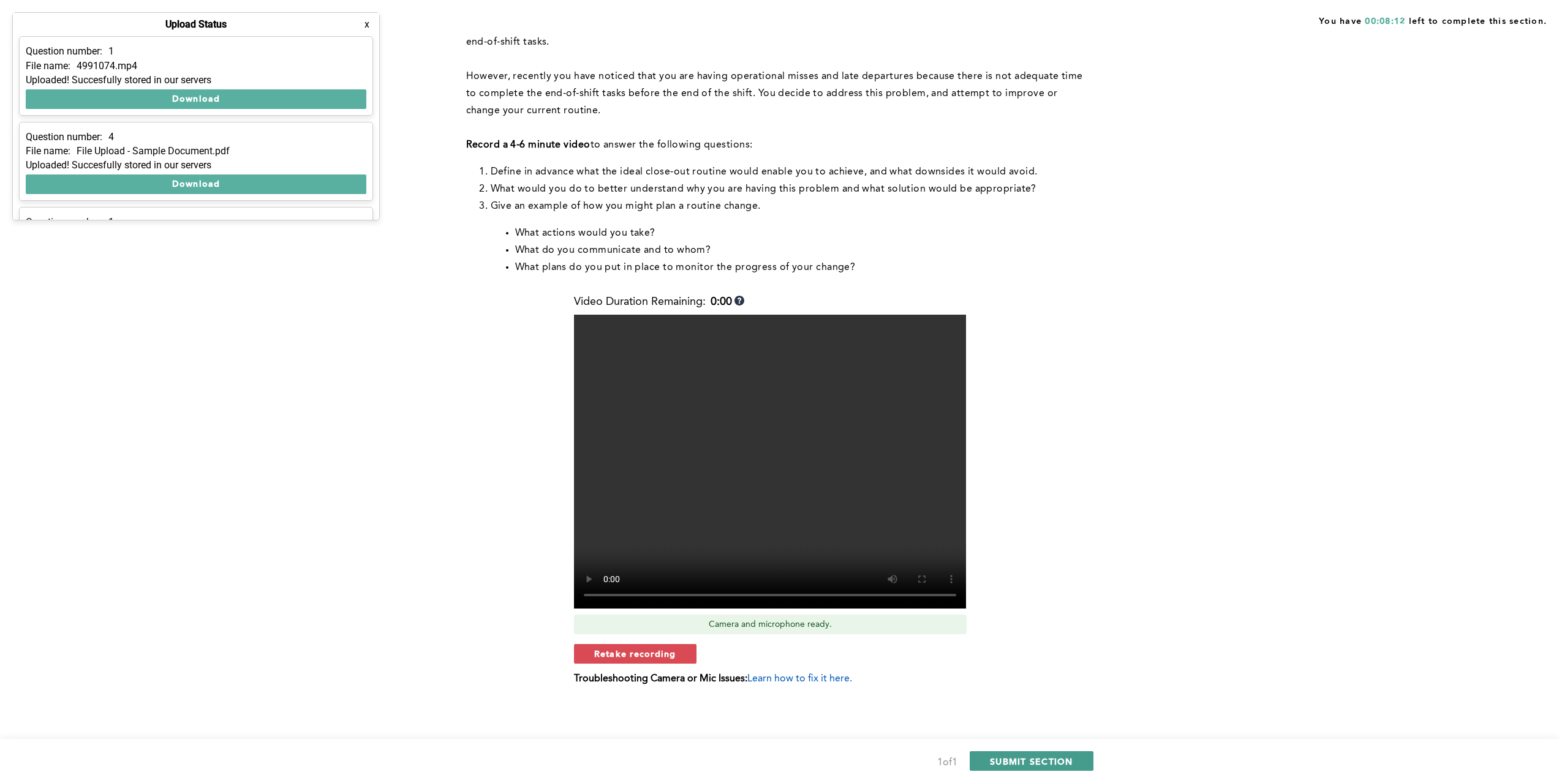
click at [1033, 761] on span "SUBMIT SECTION" at bounding box center [1031, 762] width 83 height 12
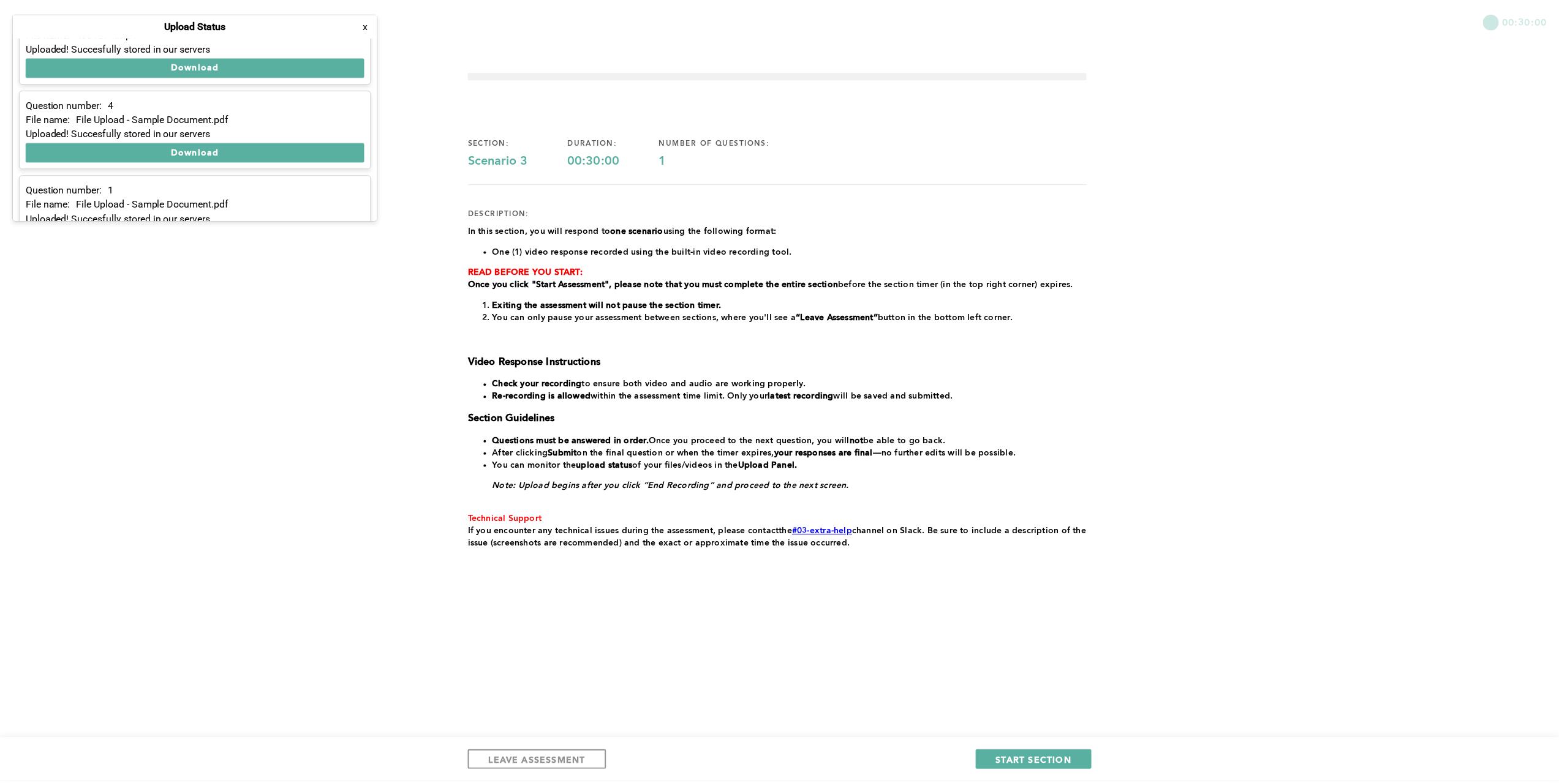
scroll to position [0, 0]
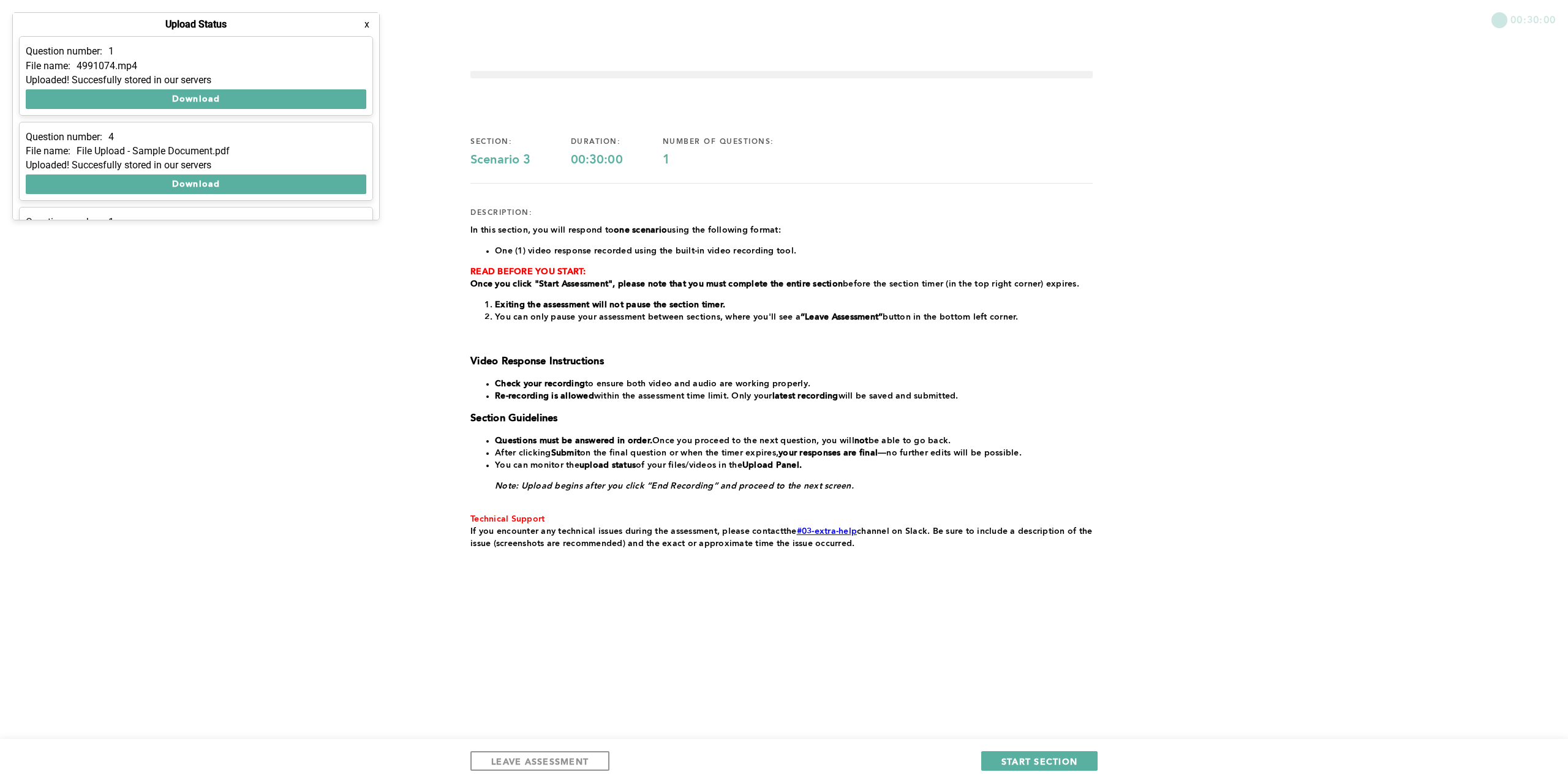
click at [334, 305] on div "00:30:00 section: Scenario 3 duration: 00:30:00 number of questions: 1 descript…" at bounding box center [784, 391] width 1568 height 783
click at [364, 29] on button "x" at bounding box center [367, 24] width 12 height 12
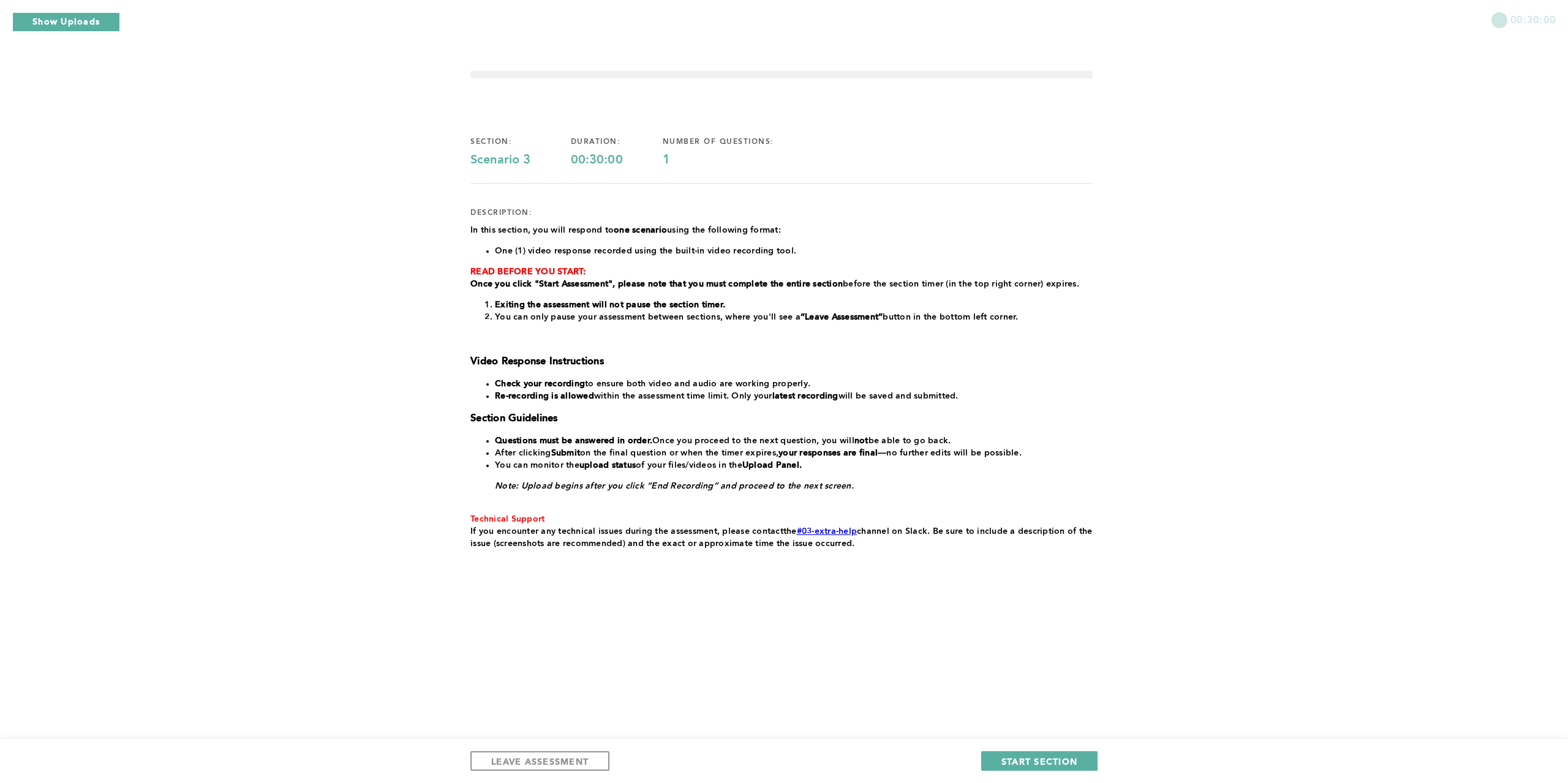
click at [326, 197] on div "00:30:00 section: Scenario 3 duration: 00:30:00 number of questions: 1 descript…" at bounding box center [784, 391] width 1568 height 783
click at [1030, 760] on span "START SECTION" at bounding box center [1039, 762] width 76 height 12
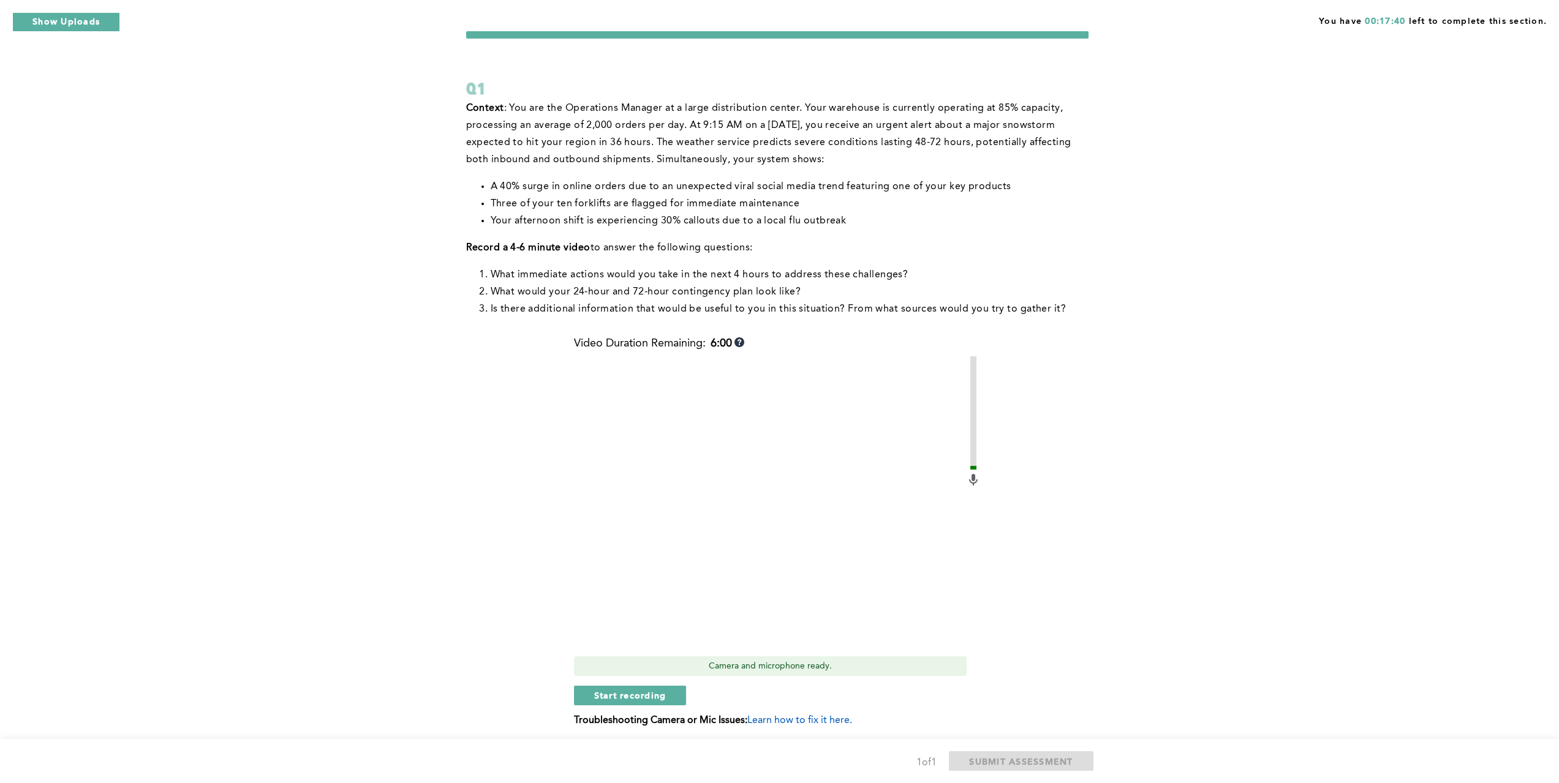
scroll to position [61, 0]
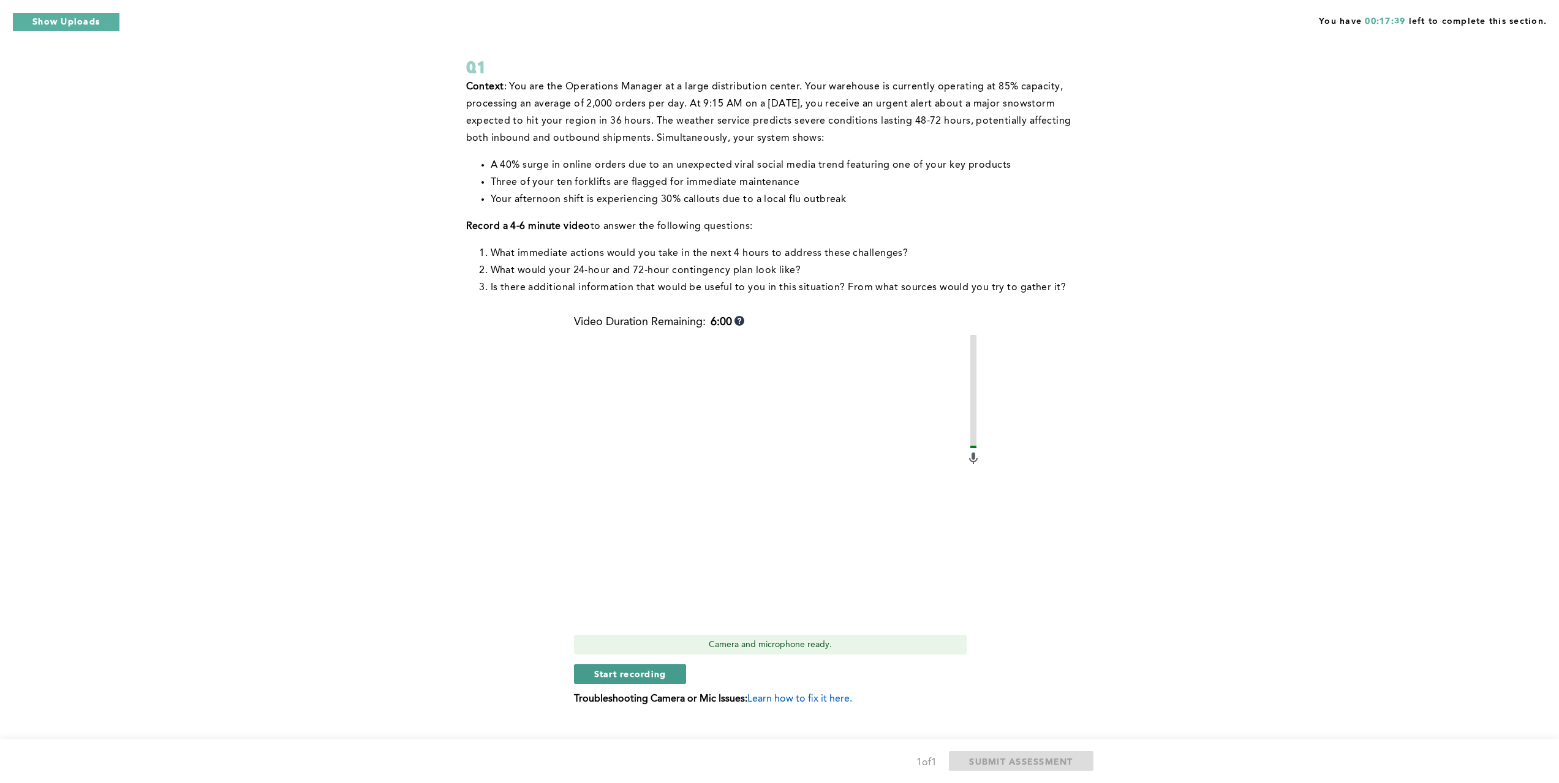
click at [674, 680] on button "Start recording" at bounding box center [630, 675] width 113 height 20
click at [682, 668] on button "Stop recording" at bounding box center [630, 675] width 112 height 20
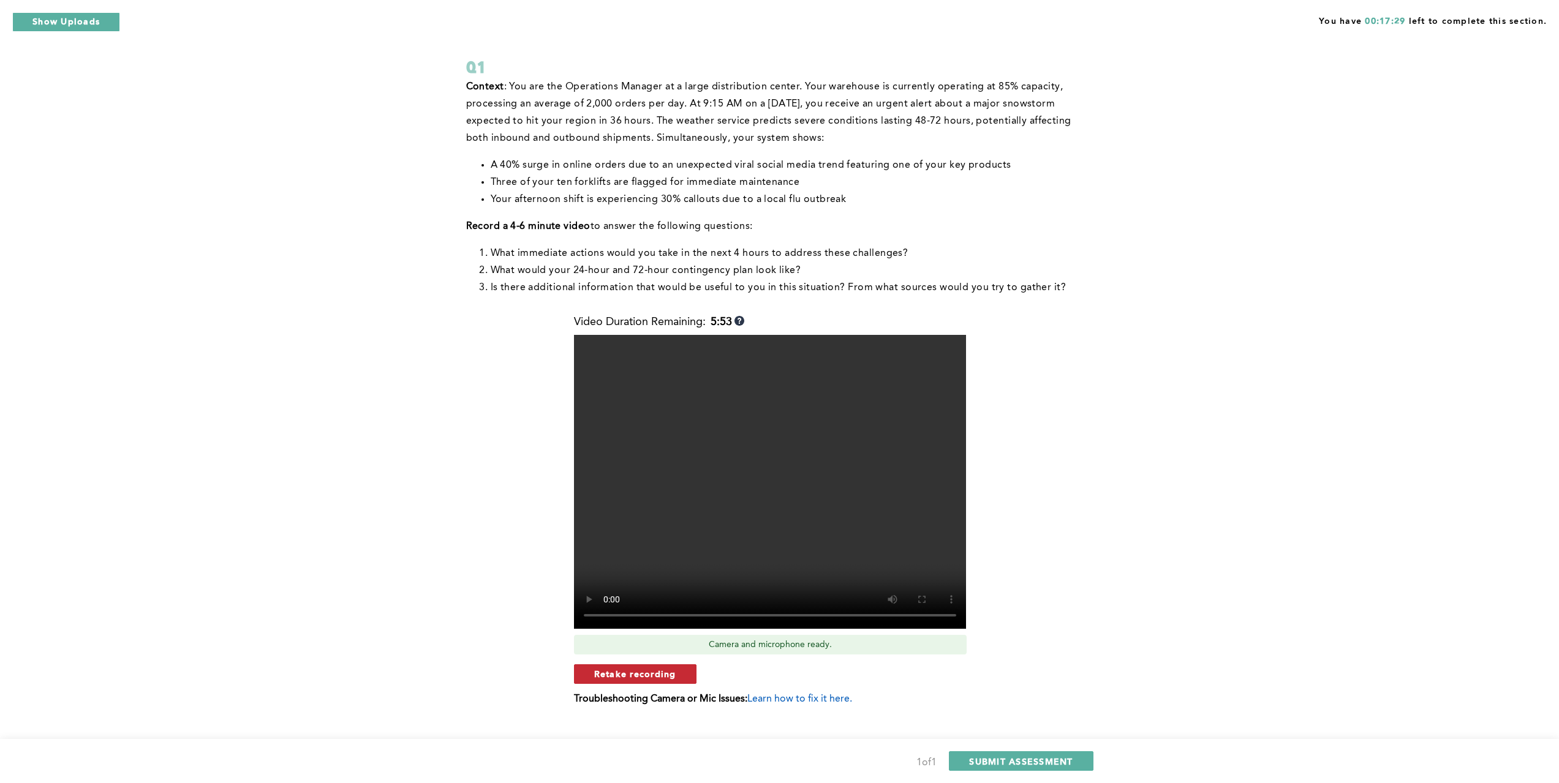
click at [684, 679] on button "Retake recording" at bounding box center [635, 675] width 122 height 20
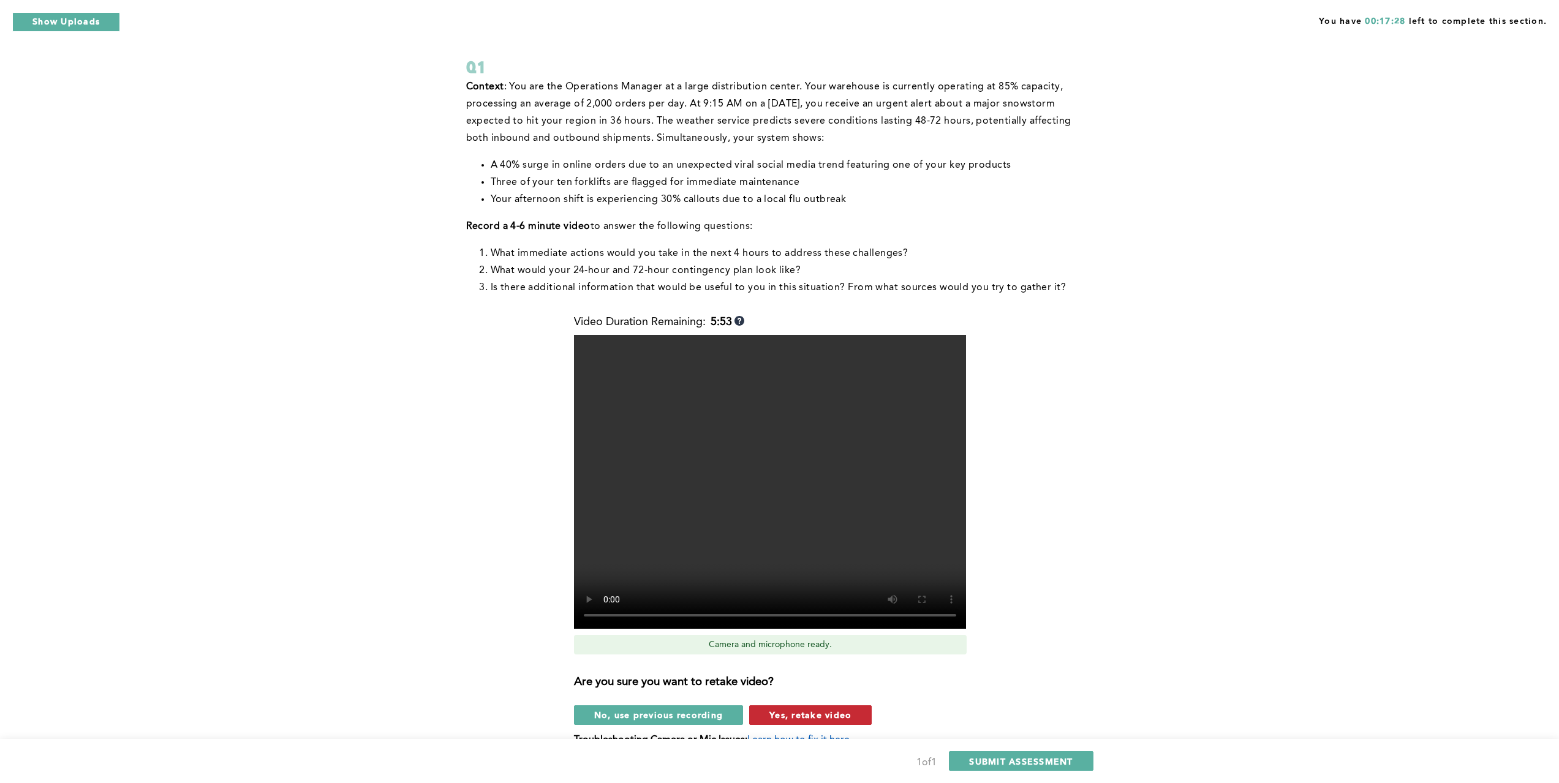
click at [819, 715] on span "Yes, retake video" at bounding box center [810, 715] width 82 height 12
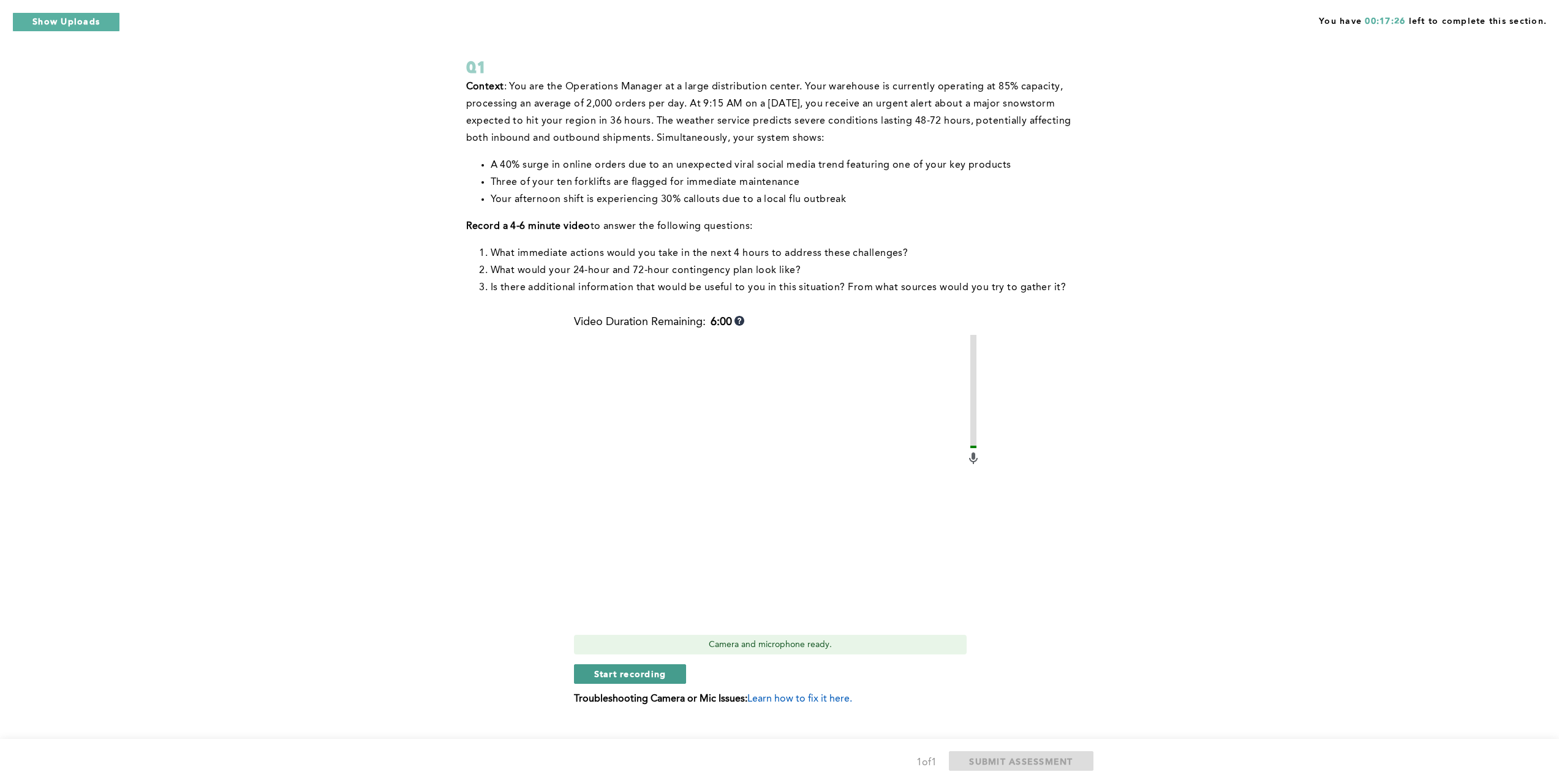
click at [680, 673] on button "Start recording" at bounding box center [630, 675] width 113 height 20
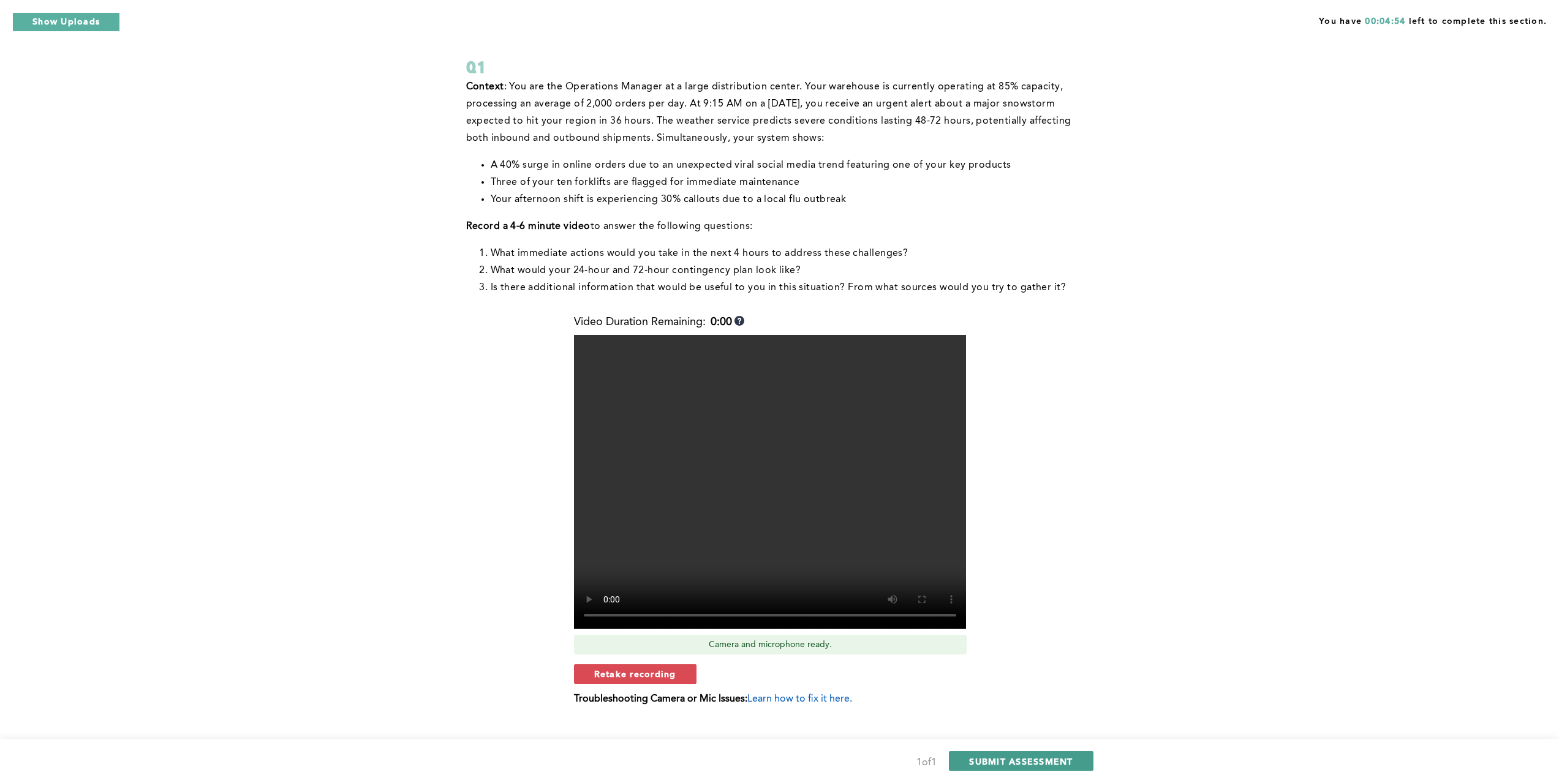
click at [1038, 765] on span "SUBMIT ASSESSMENT" at bounding box center [1021, 762] width 104 height 12
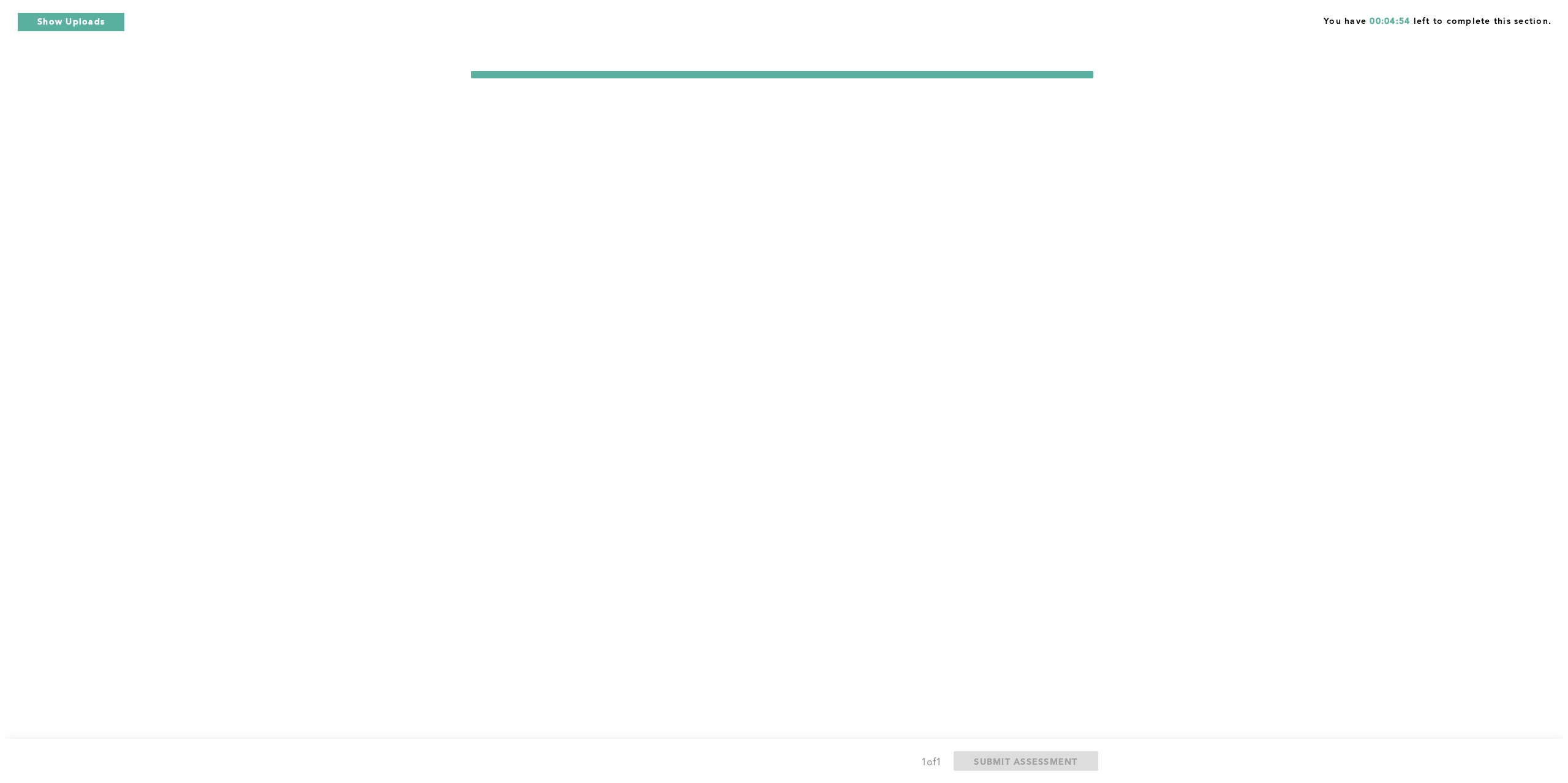
scroll to position [0, 0]
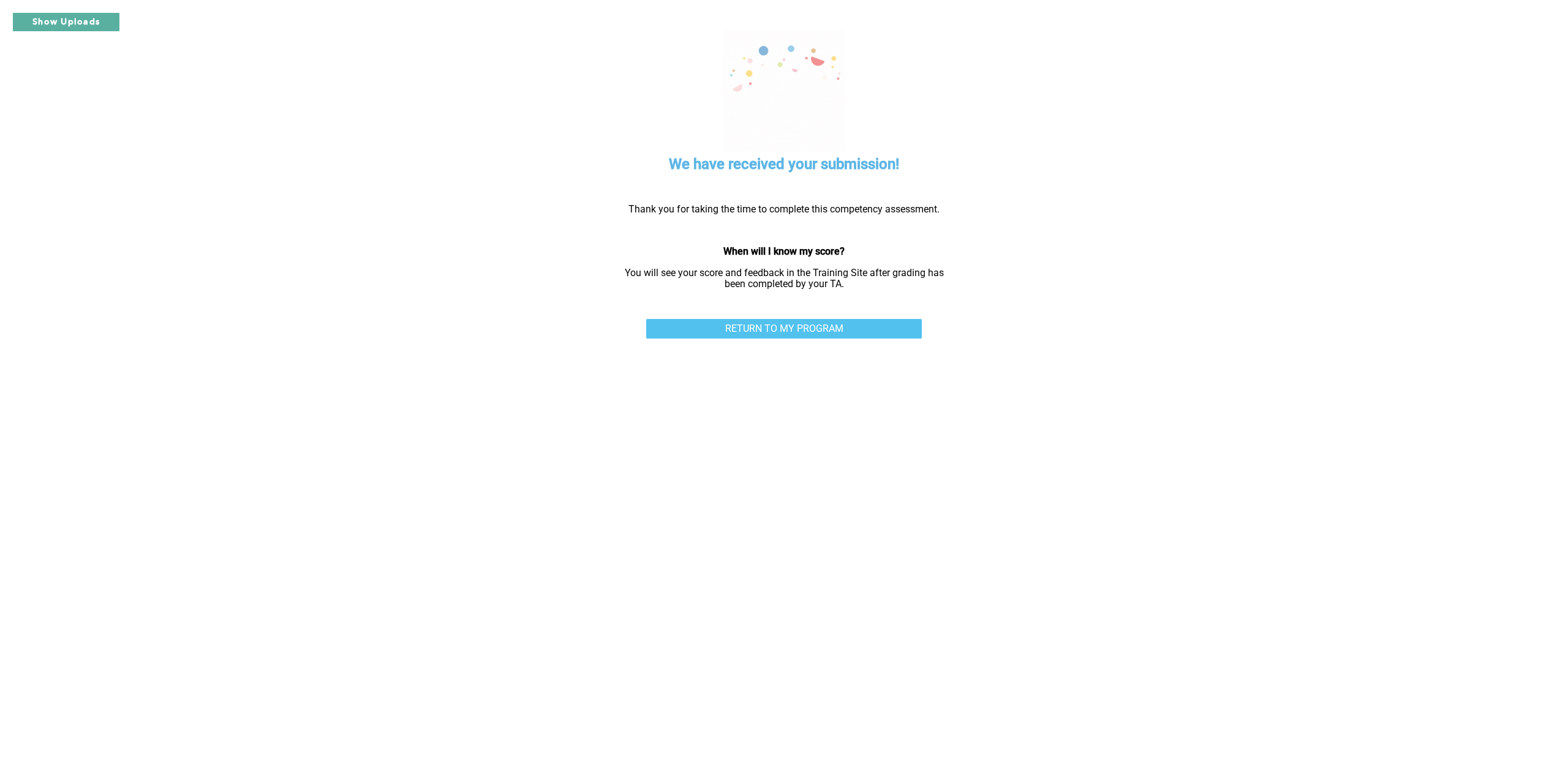
click at [824, 334] on link "RETURN TO MY PROGRAM" at bounding box center [784, 329] width 276 height 20
click at [86, 13] on button "Show Uploads" at bounding box center [66, 22] width 108 height 20
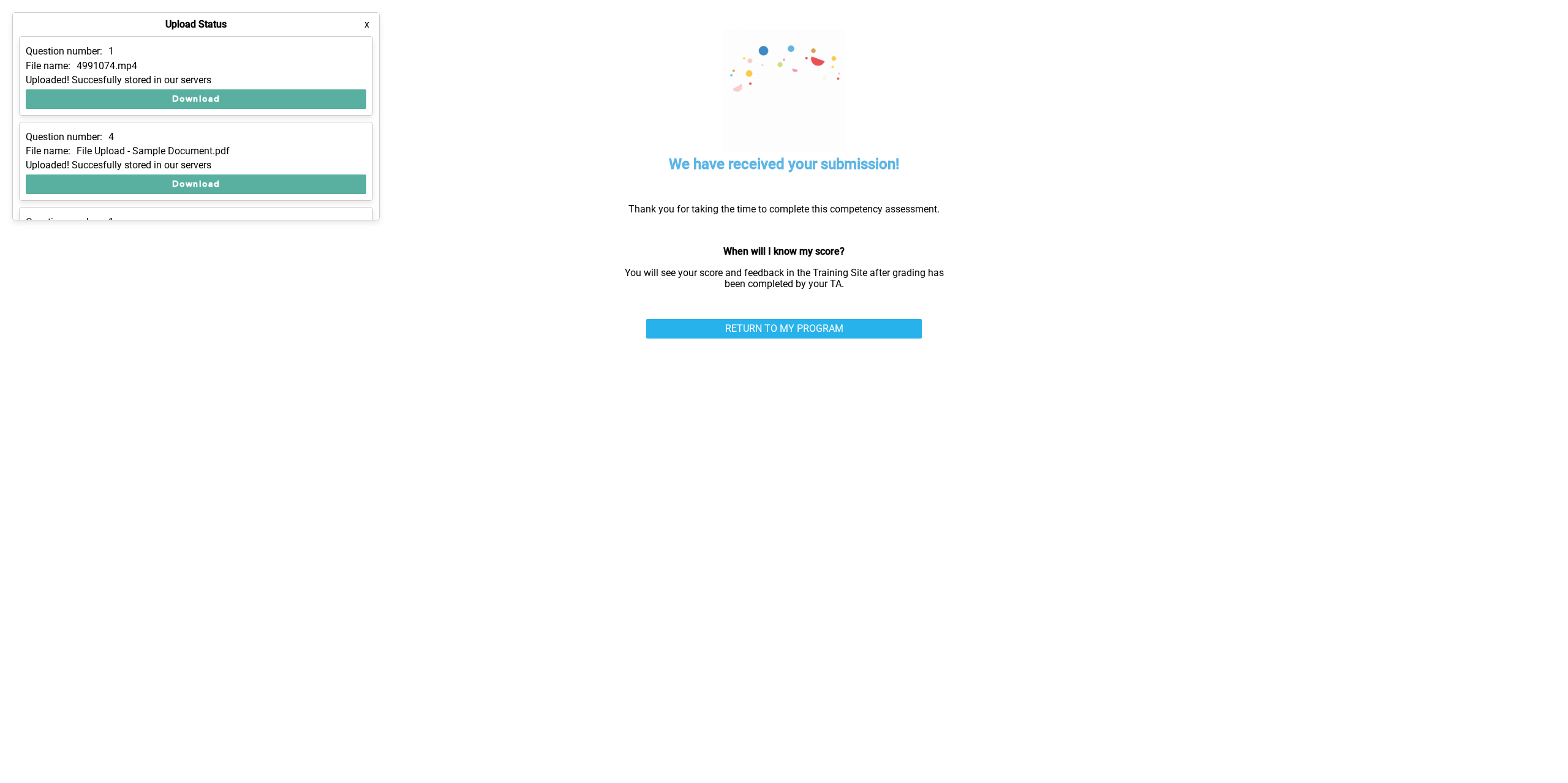
click at [365, 27] on button "x" at bounding box center [367, 24] width 12 height 12
